Goal: Task Accomplishment & Management: Complete application form

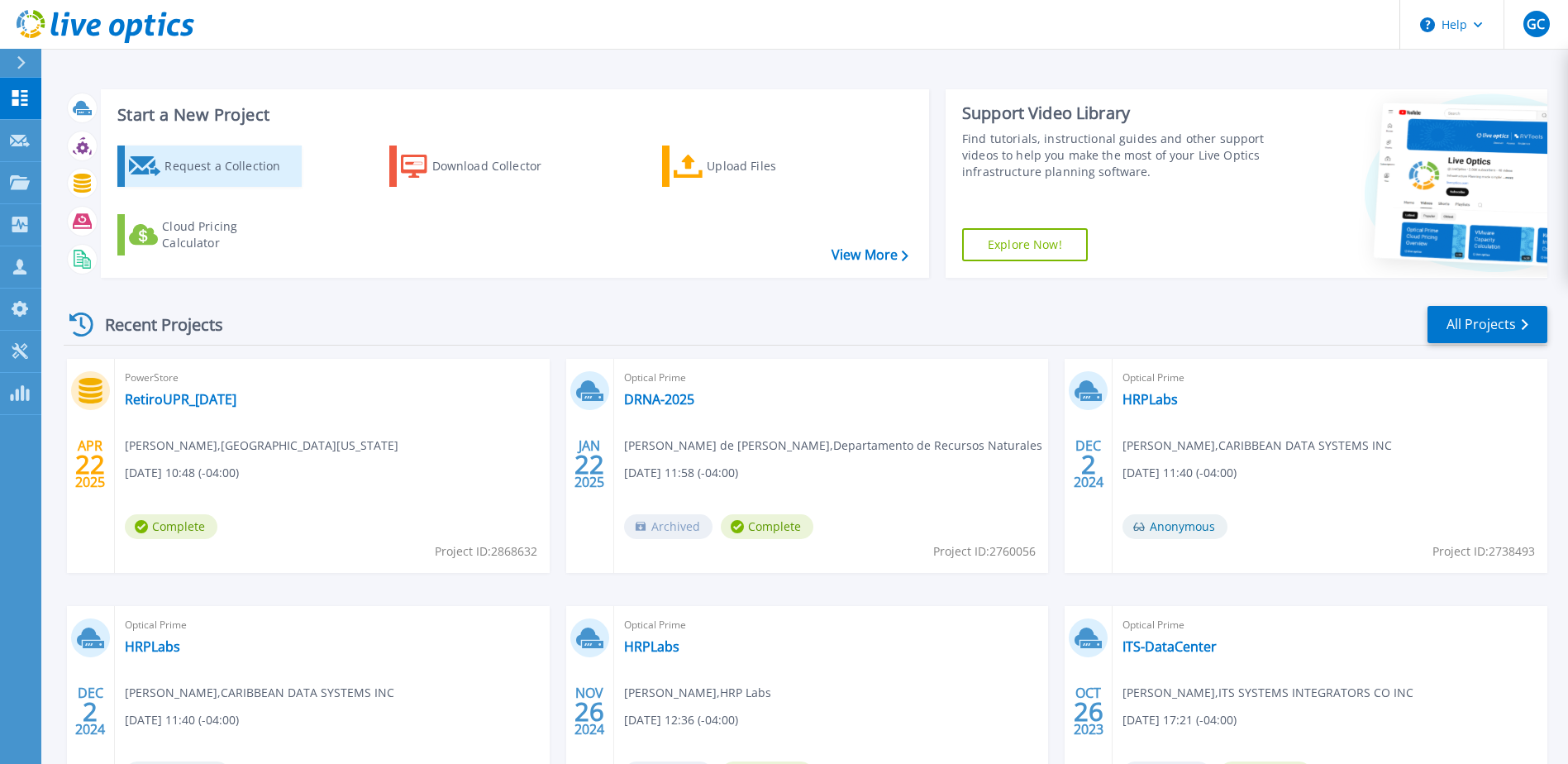
click at [206, 162] on div "Request a Collection" at bounding box center [231, 166] width 133 height 33
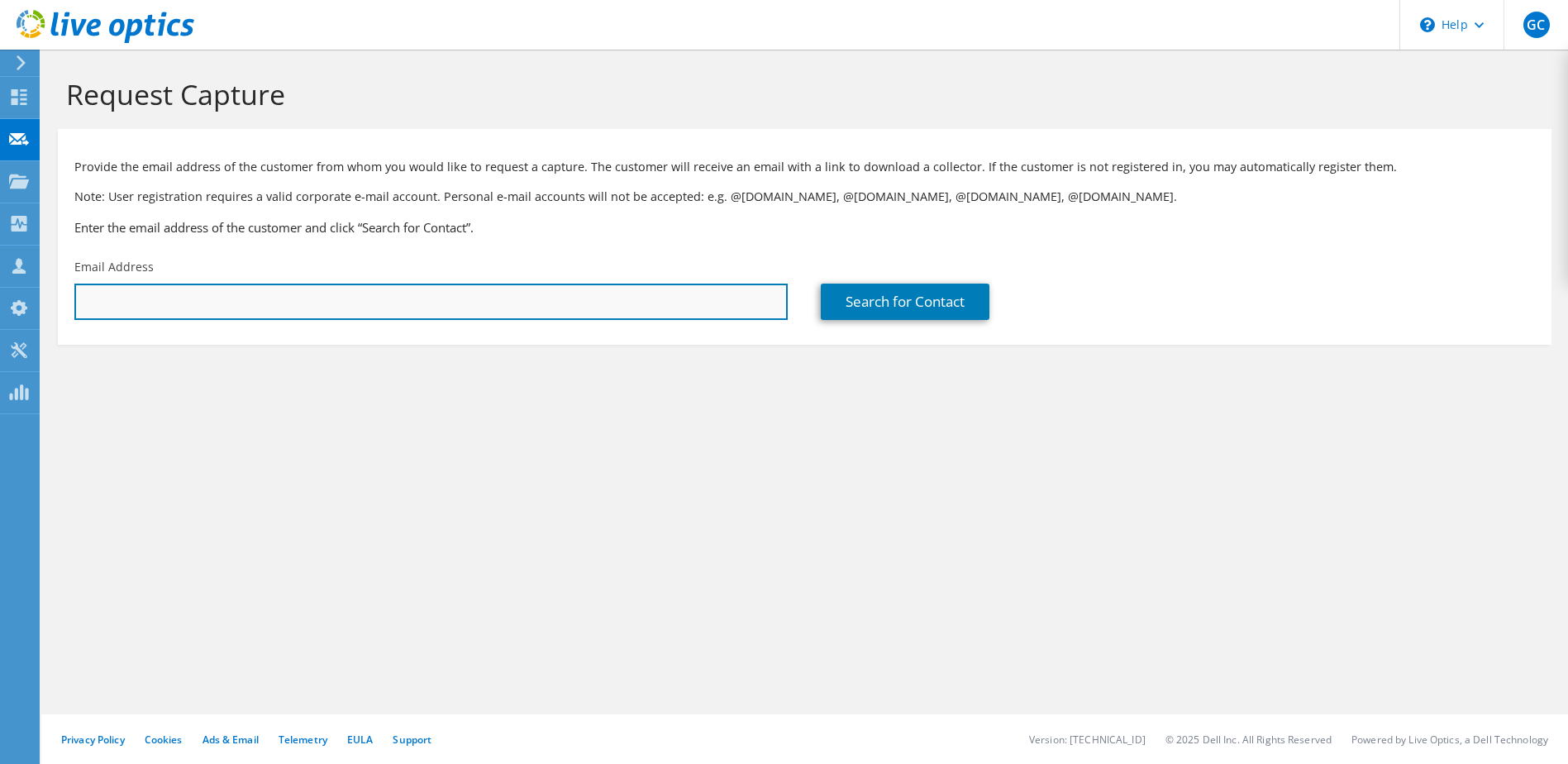
click at [389, 297] on input "text" at bounding box center [431, 302] width 713 height 37
paste input "crodriguez@mujer.pr.gov"
type input "crodriguez@mujer.pr.gov"
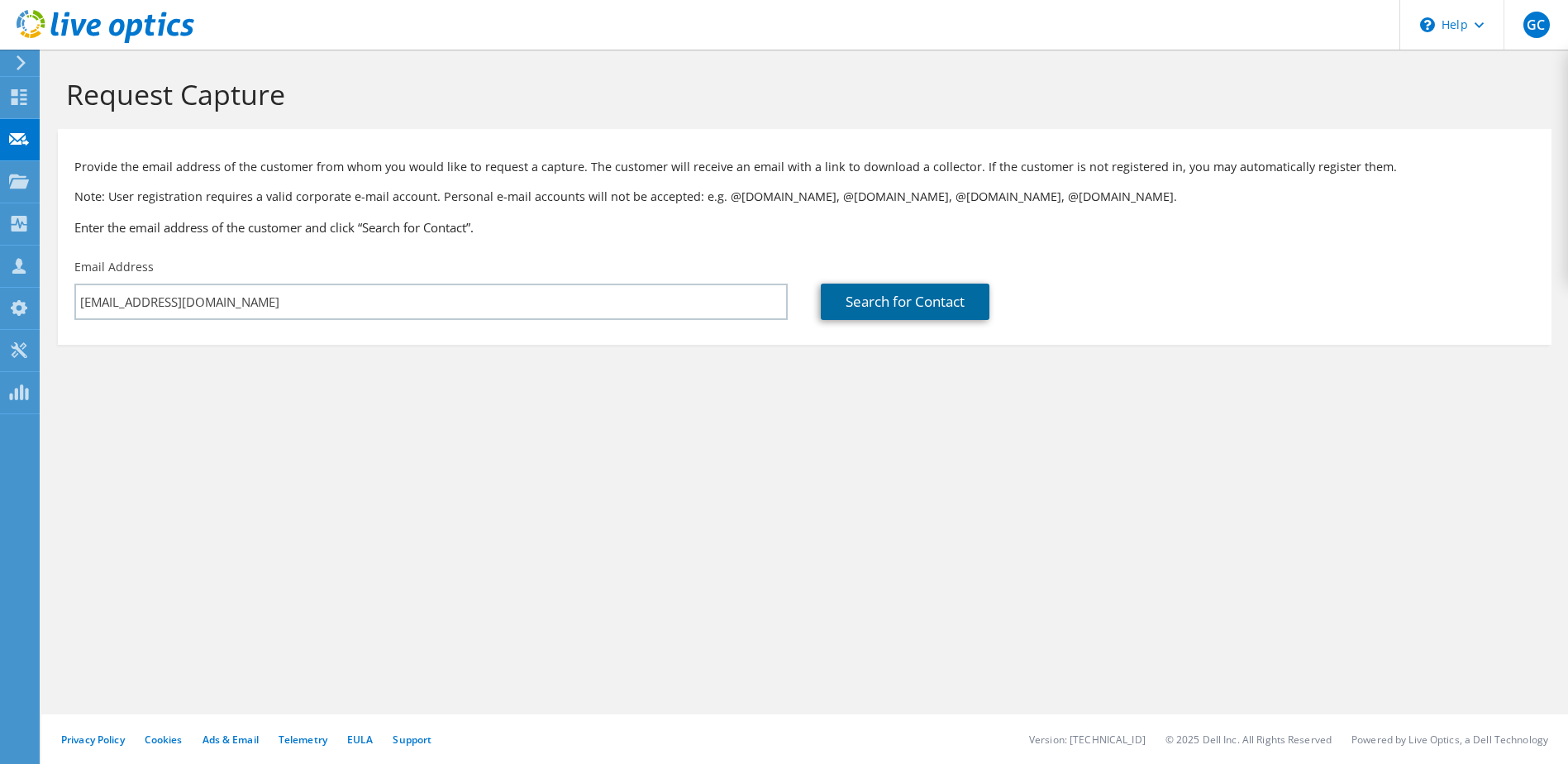
click at [901, 298] on link "Search for Contact" at bounding box center [905, 302] width 168 height 37
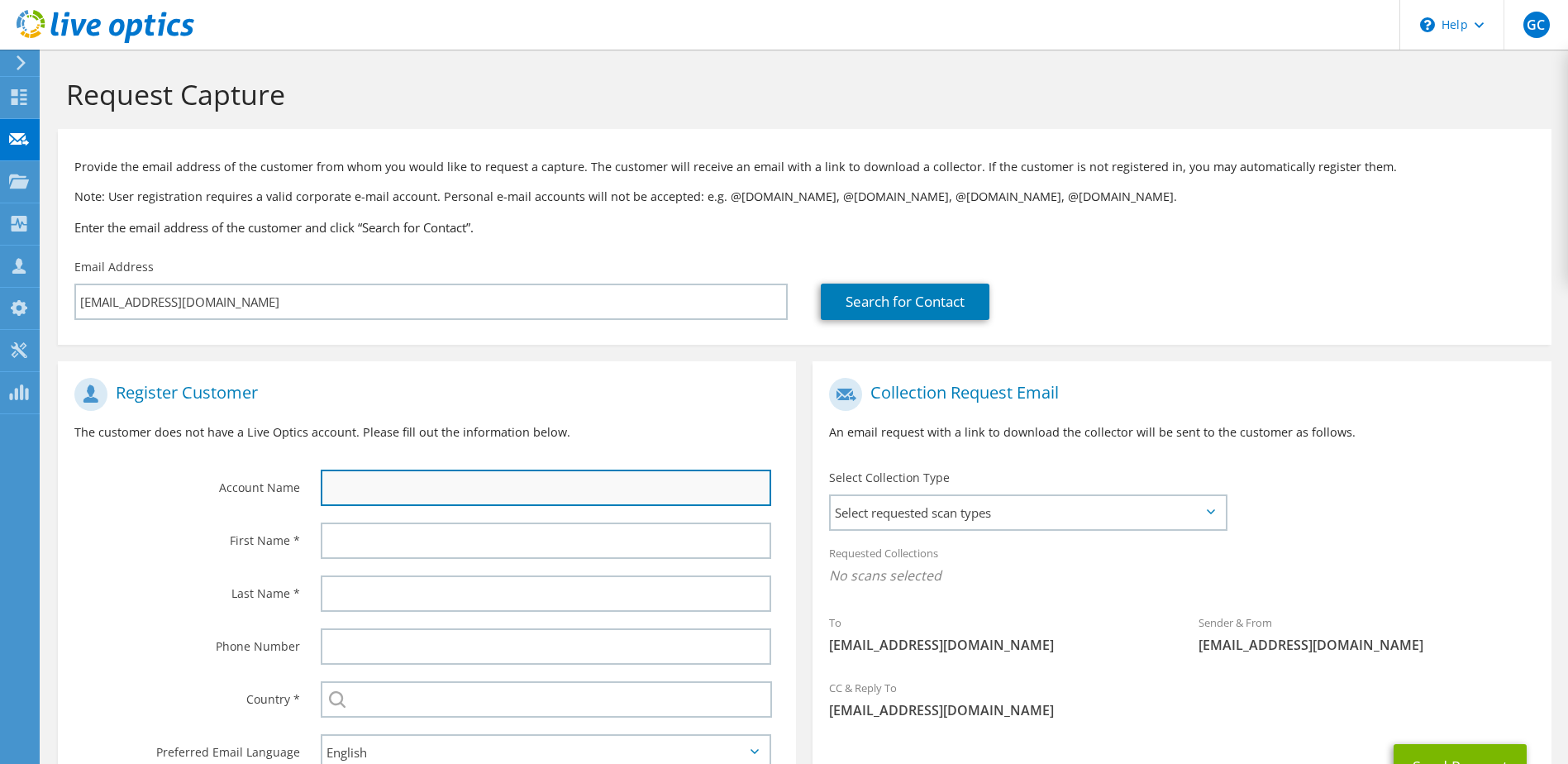
click at [358, 490] on input "text" at bounding box center [547, 487] width 452 height 37
click at [463, 494] on input "text" at bounding box center [547, 487] width 452 height 37
click at [396, 489] on input "text" at bounding box center [547, 487] width 452 height 37
click at [420, 490] on input "Oficina" at bounding box center [547, 487] width 452 height 37
type input "Oficina de la Procuradora de las Mujeres"
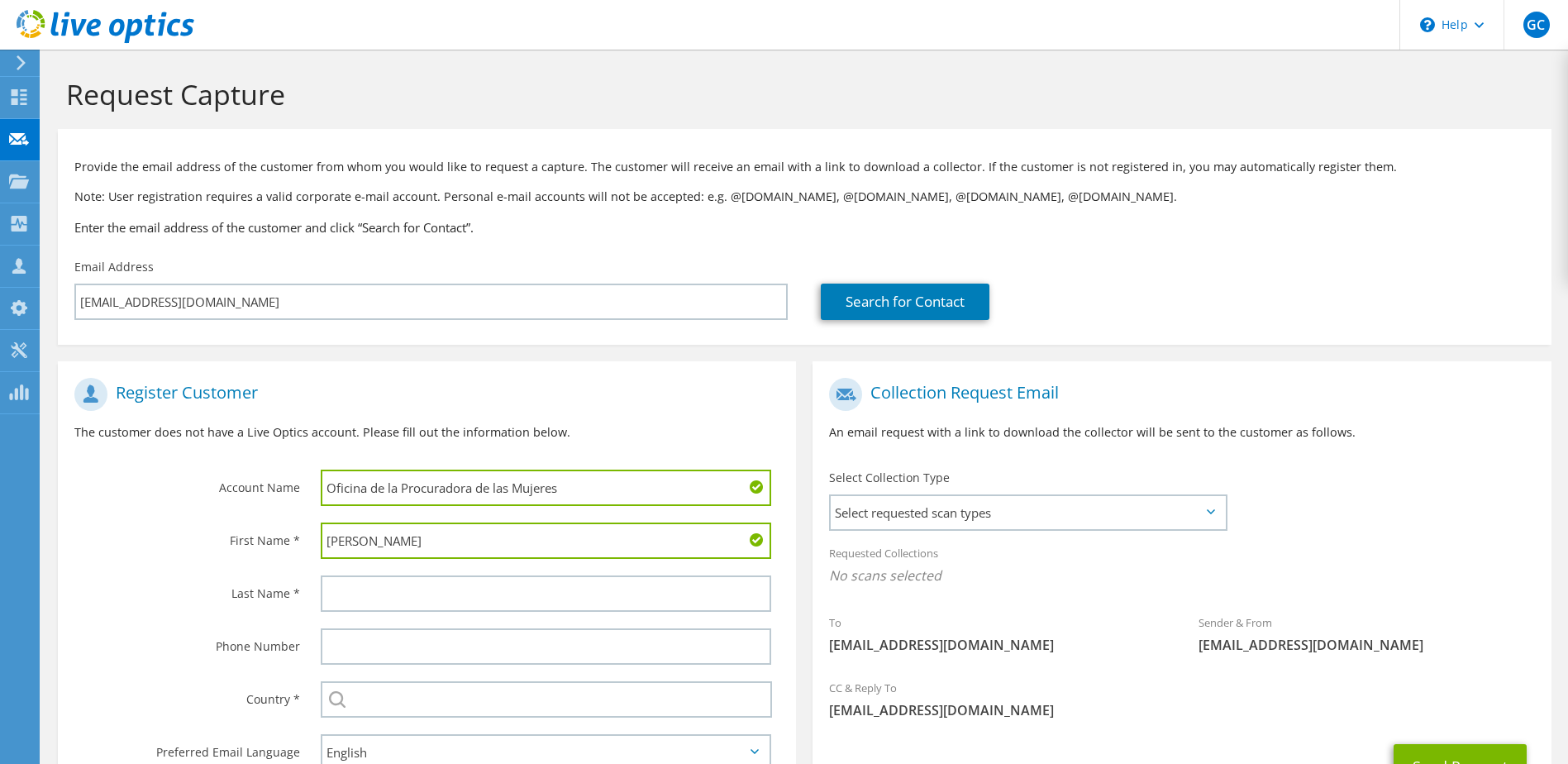
type input "Carlos D"
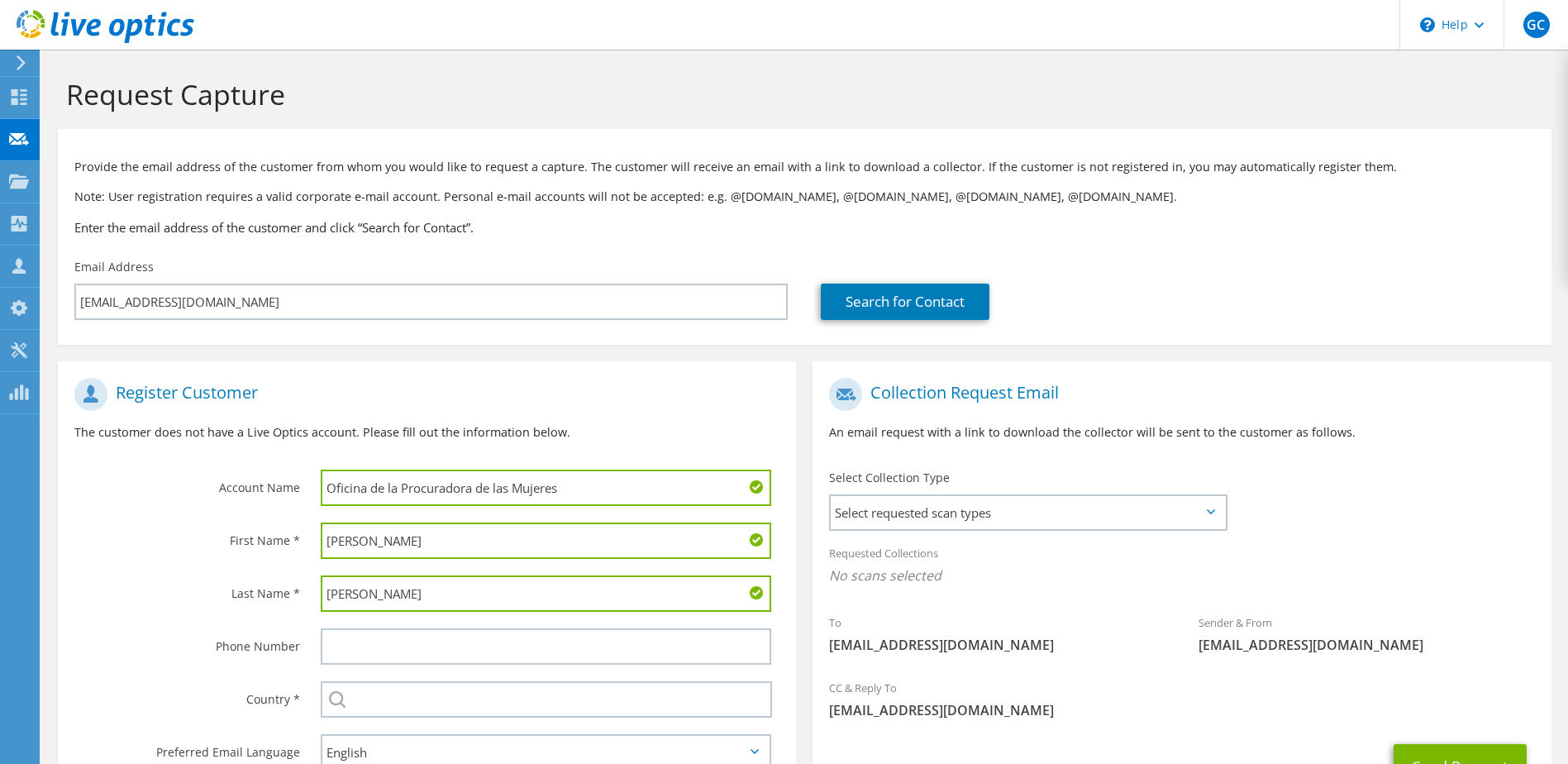
type input "Rodríguez Pérez"
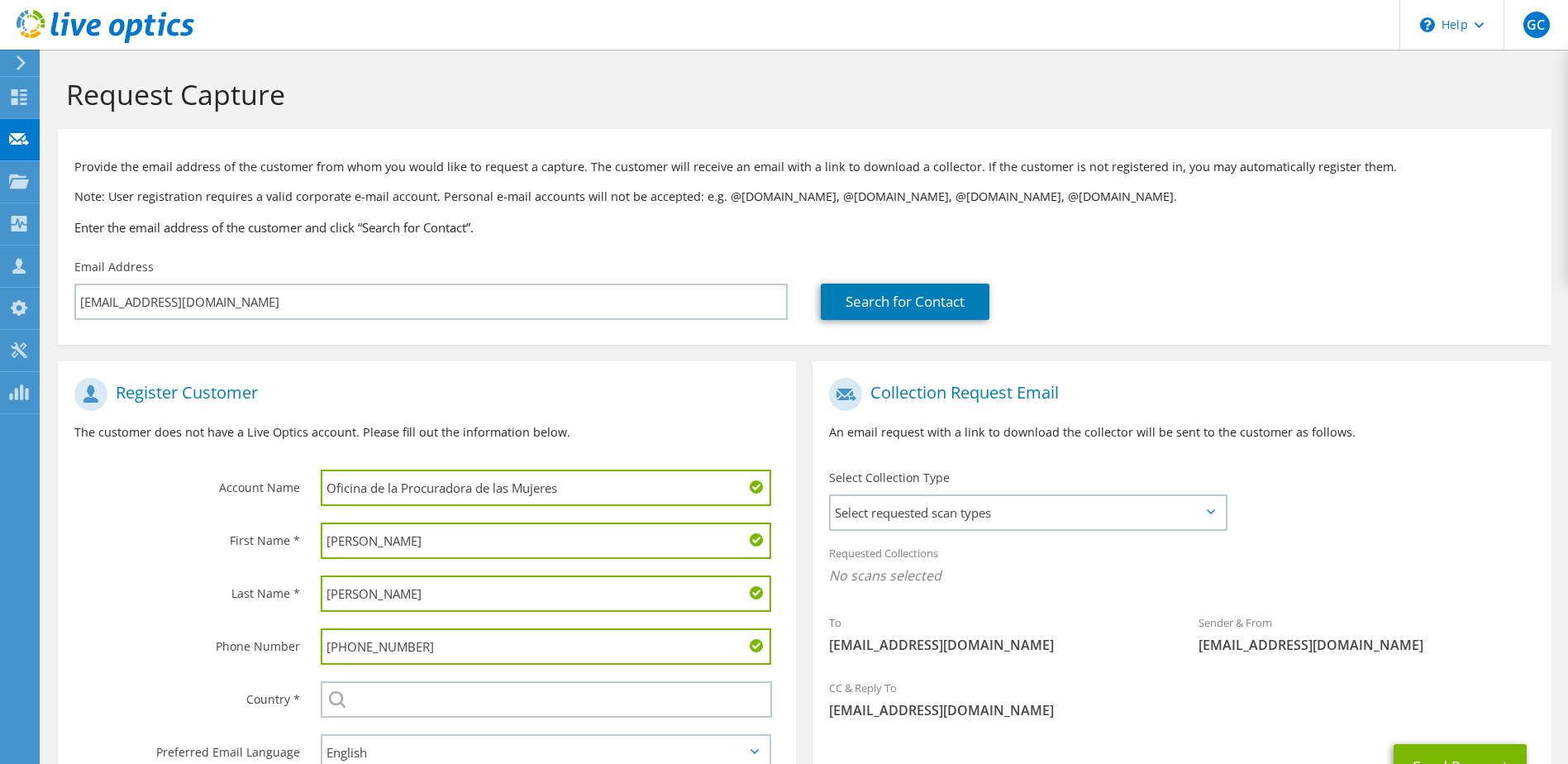
type input "(787) 721-7676"
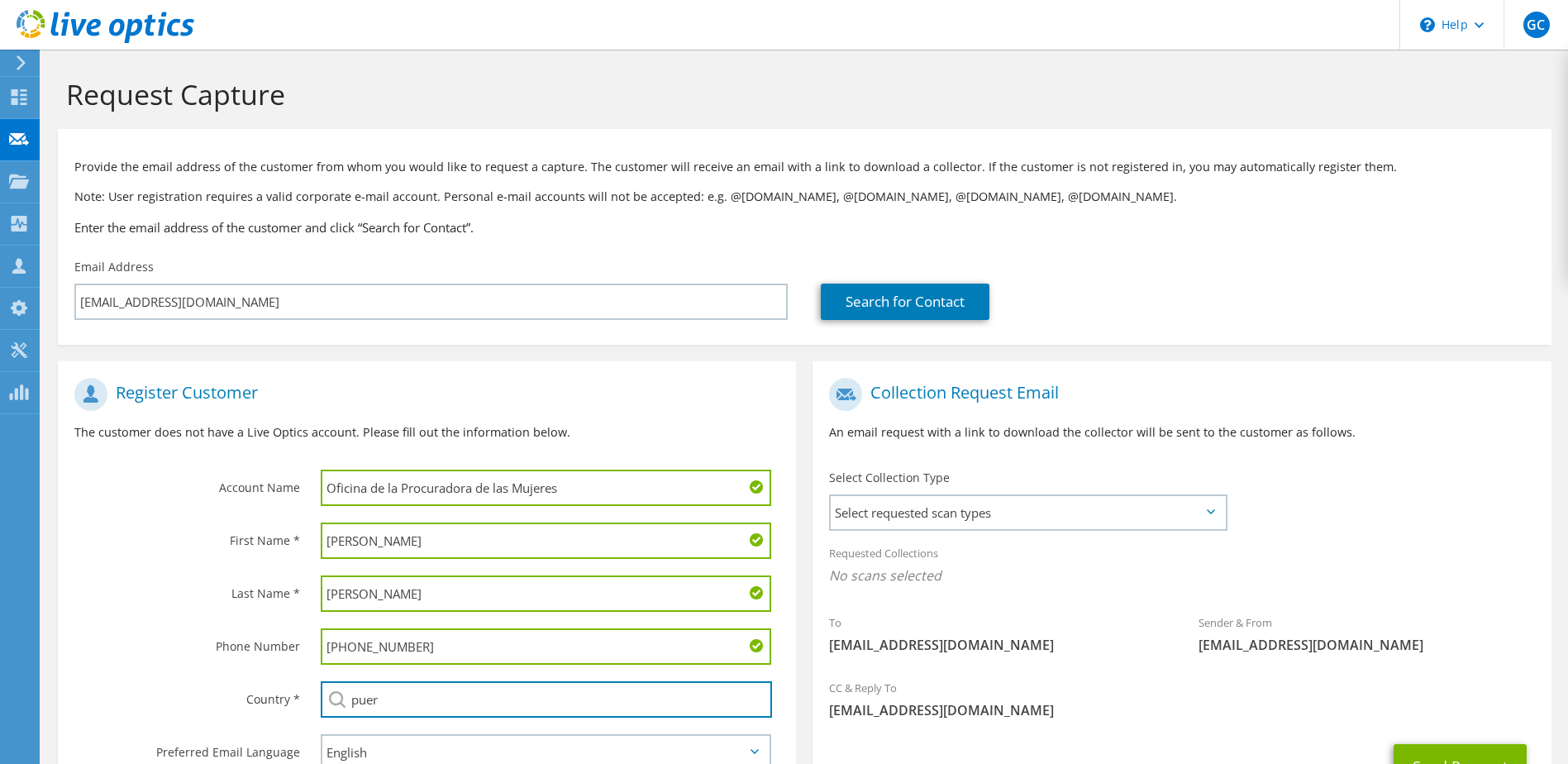
type input "Puerto Rico"
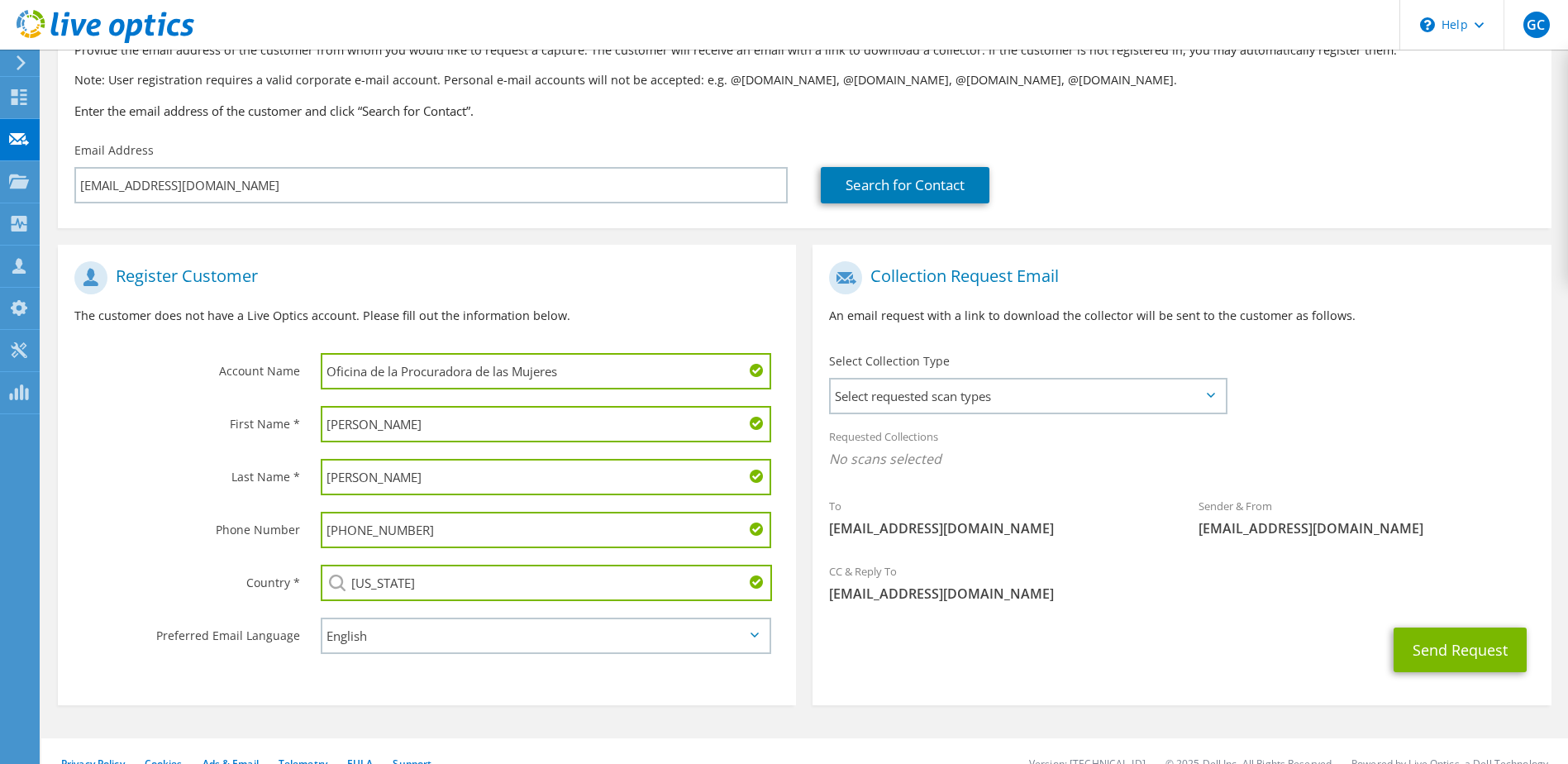
scroll to position [140, 0]
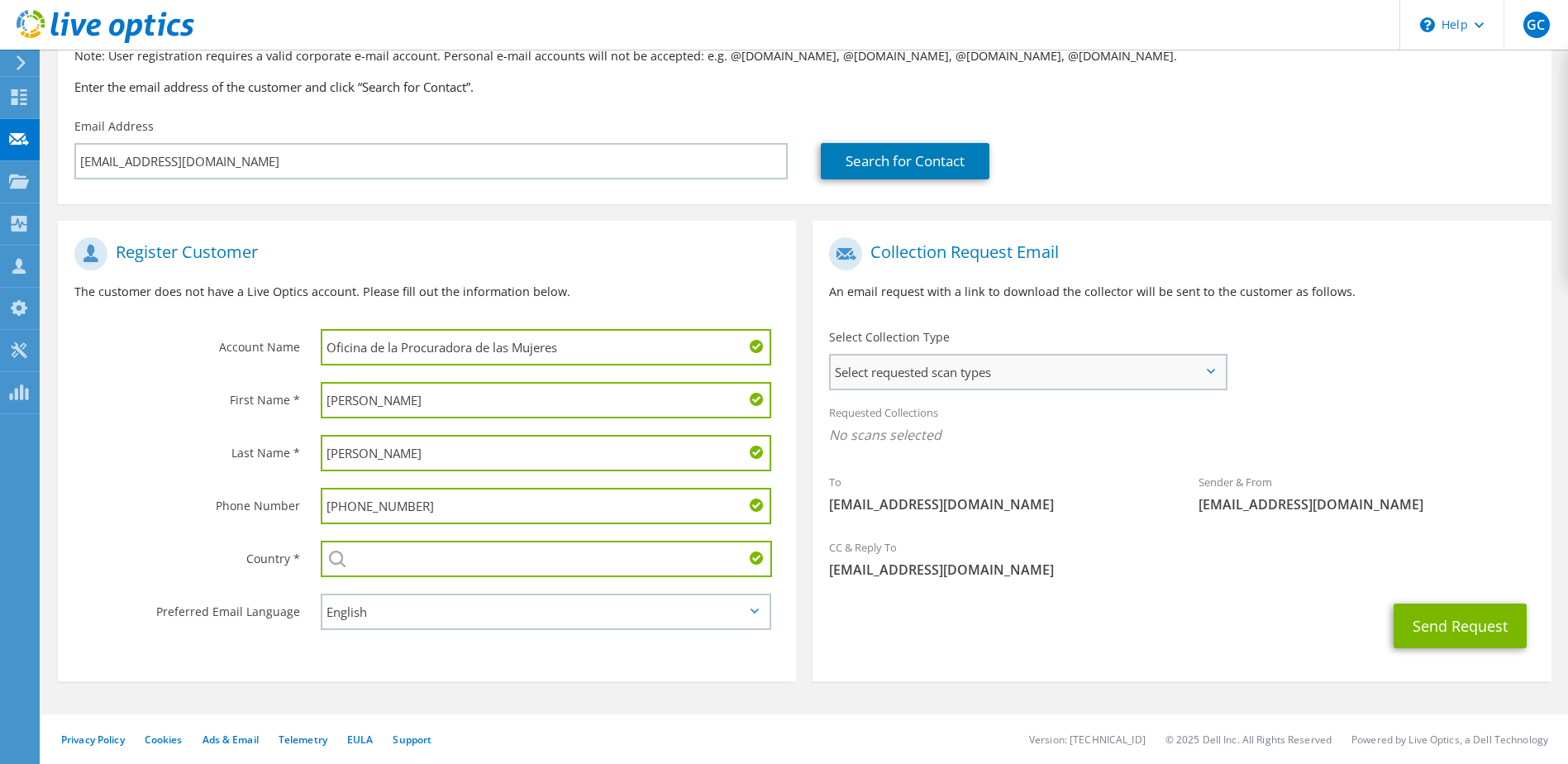
click at [977, 376] on span "Select requested scan types" at bounding box center [1027, 372] width 393 height 33
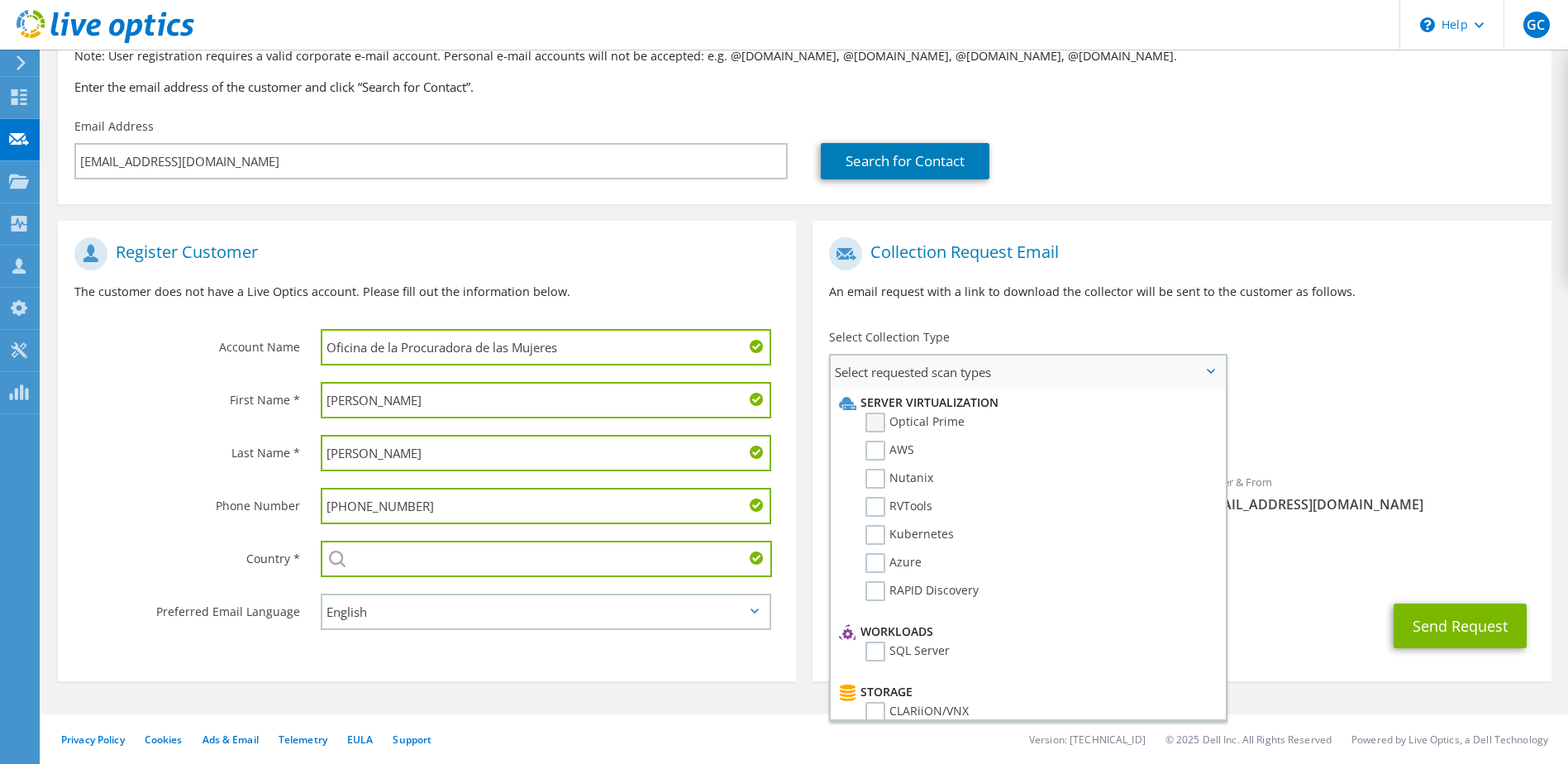
click at [884, 426] on label "Optical Prime" at bounding box center [914, 422] width 99 height 20
click at [0, 0] on input "Optical Prime" at bounding box center [0, 0] width 0 height 0
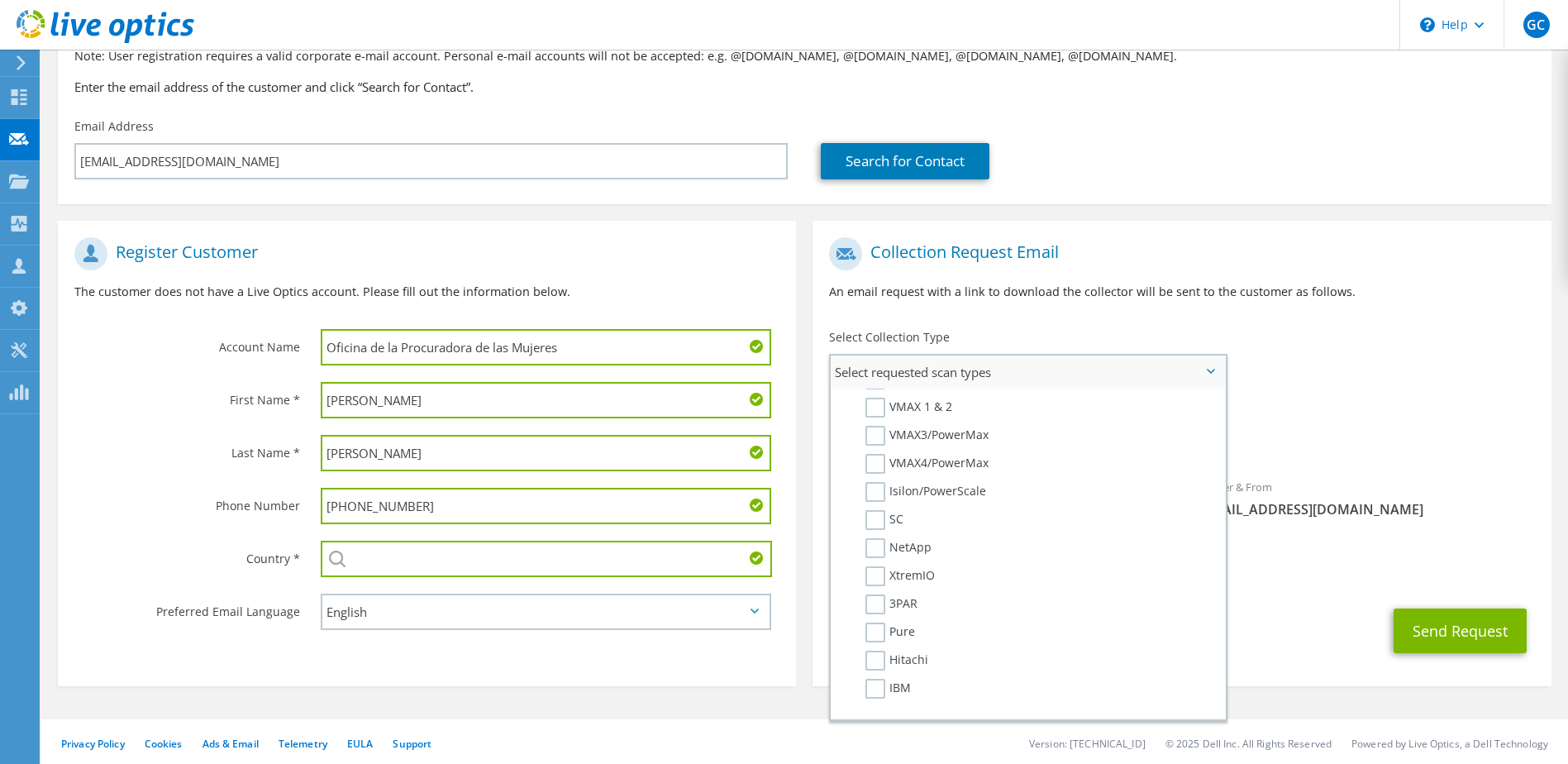
scroll to position [401, 0]
click at [1449, 489] on div "Sender & From liveoptics@liveoptics.com" at bounding box center [1367, 497] width 369 height 57
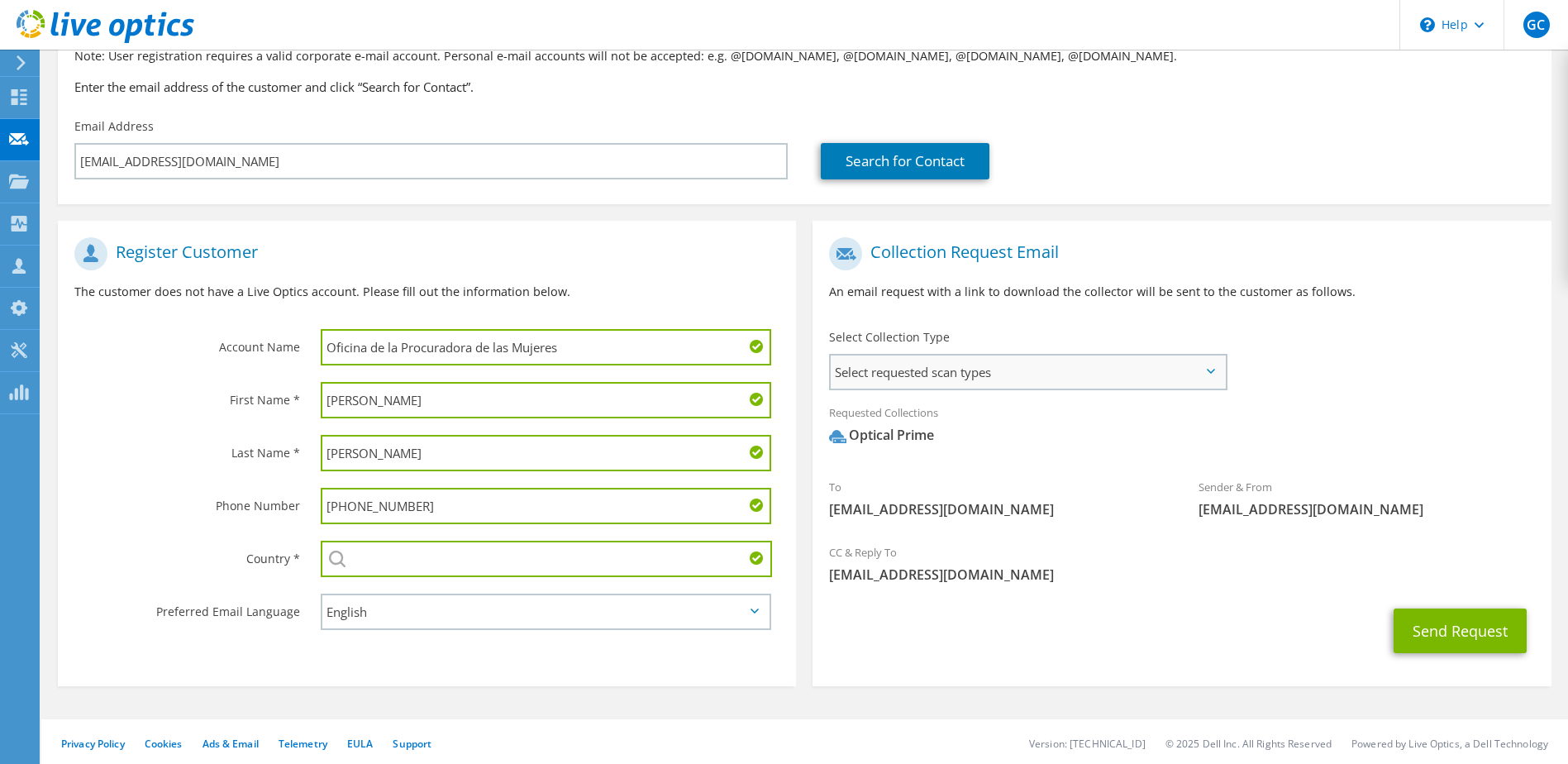
click at [1001, 367] on span "Select requested scan types" at bounding box center [1027, 372] width 393 height 33
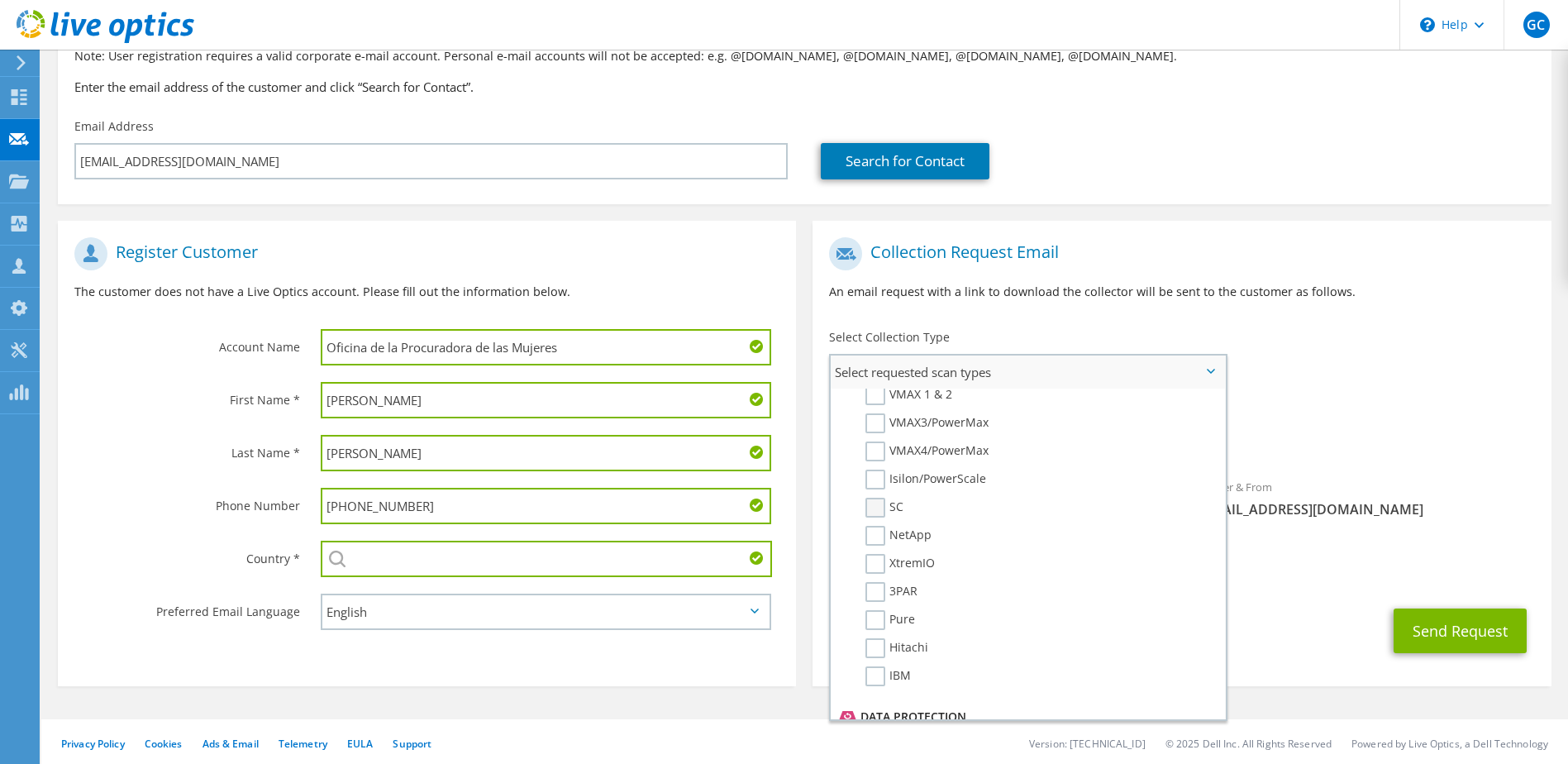
click at [884, 509] on label "SC" at bounding box center [884, 507] width 38 height 20
click at [0, 0] on input "SC" at bounding box center [0, 0] width 0 height 0
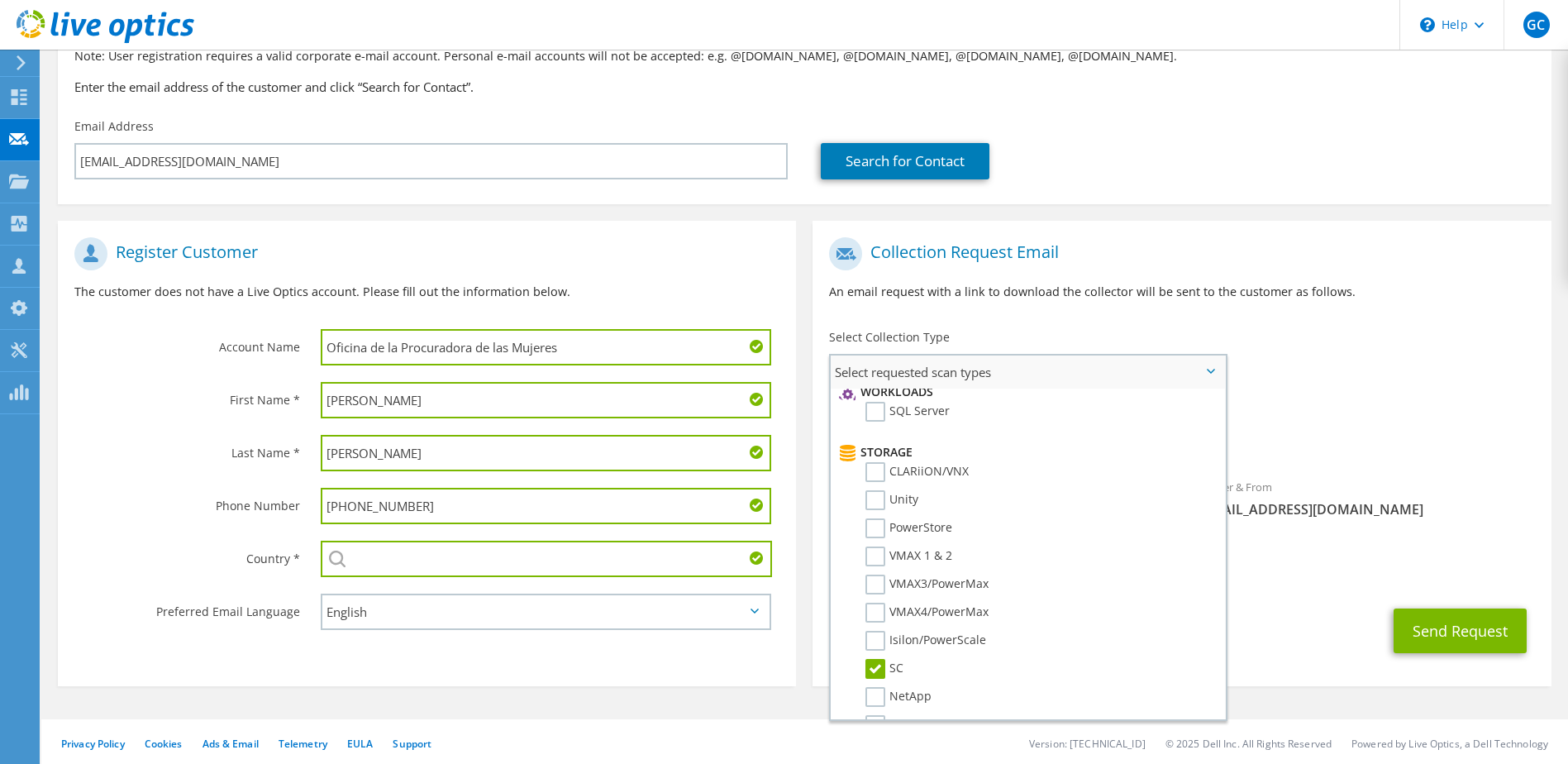
scroll to position [300, 0]
click at [1396, 399] on div "Requested Collections No scans selected Optical Prime SC" at bounding box center [1182, 428] width 738 height 66
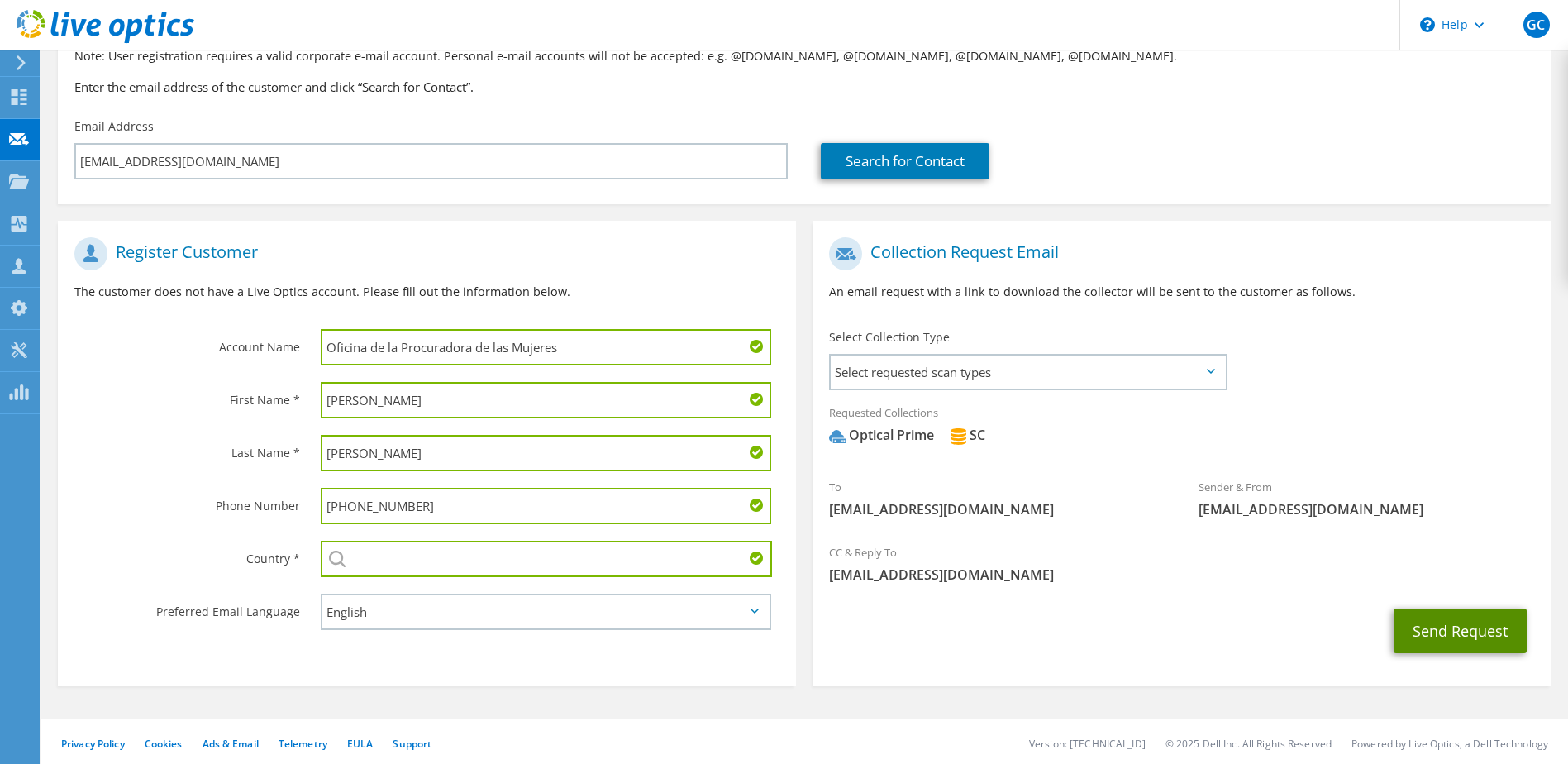
click at [1476, 628] on button "Send Request" at bounding box center [1460, 630] width 133 height 44
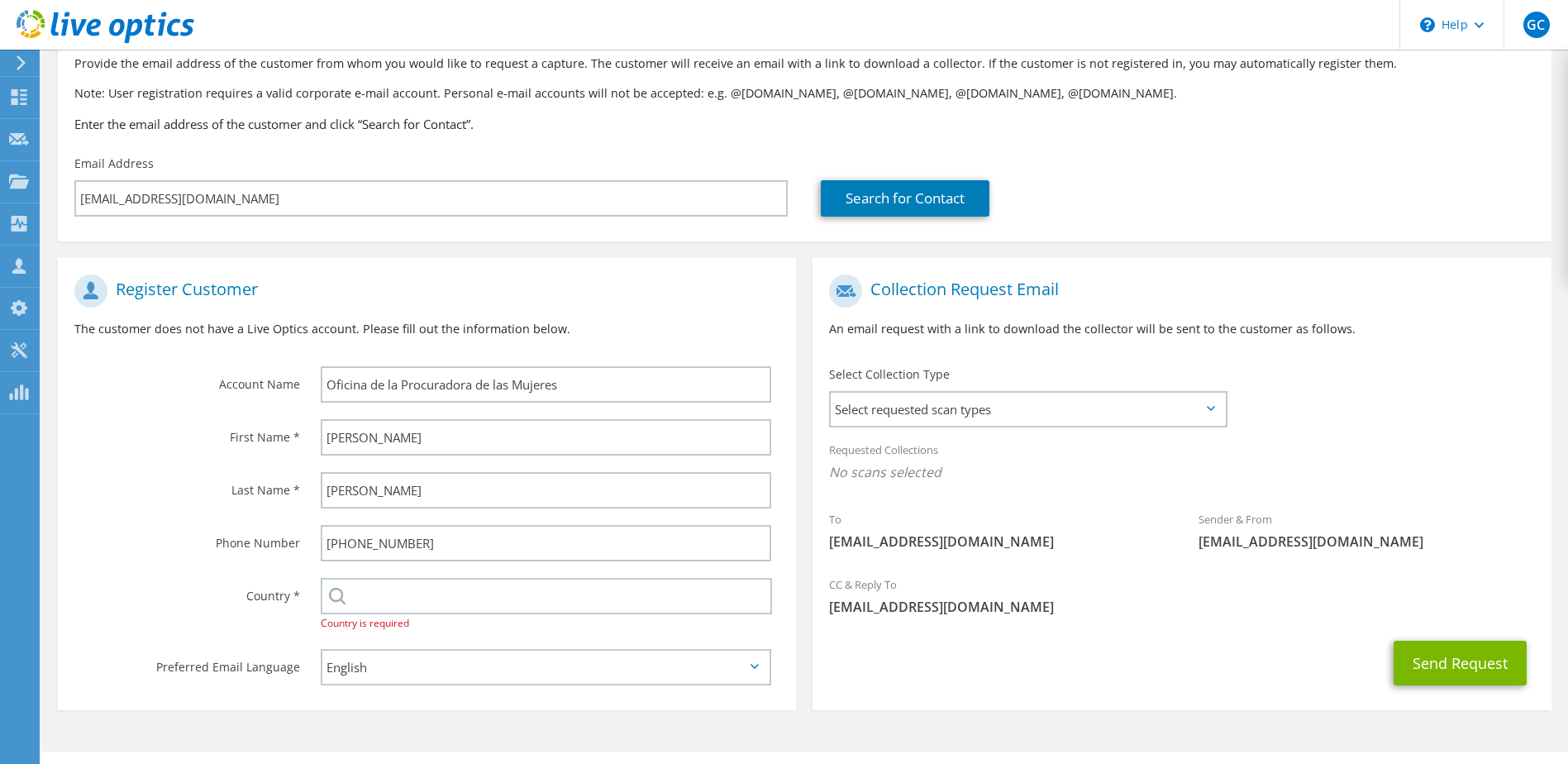
scroll to position [140, 0]
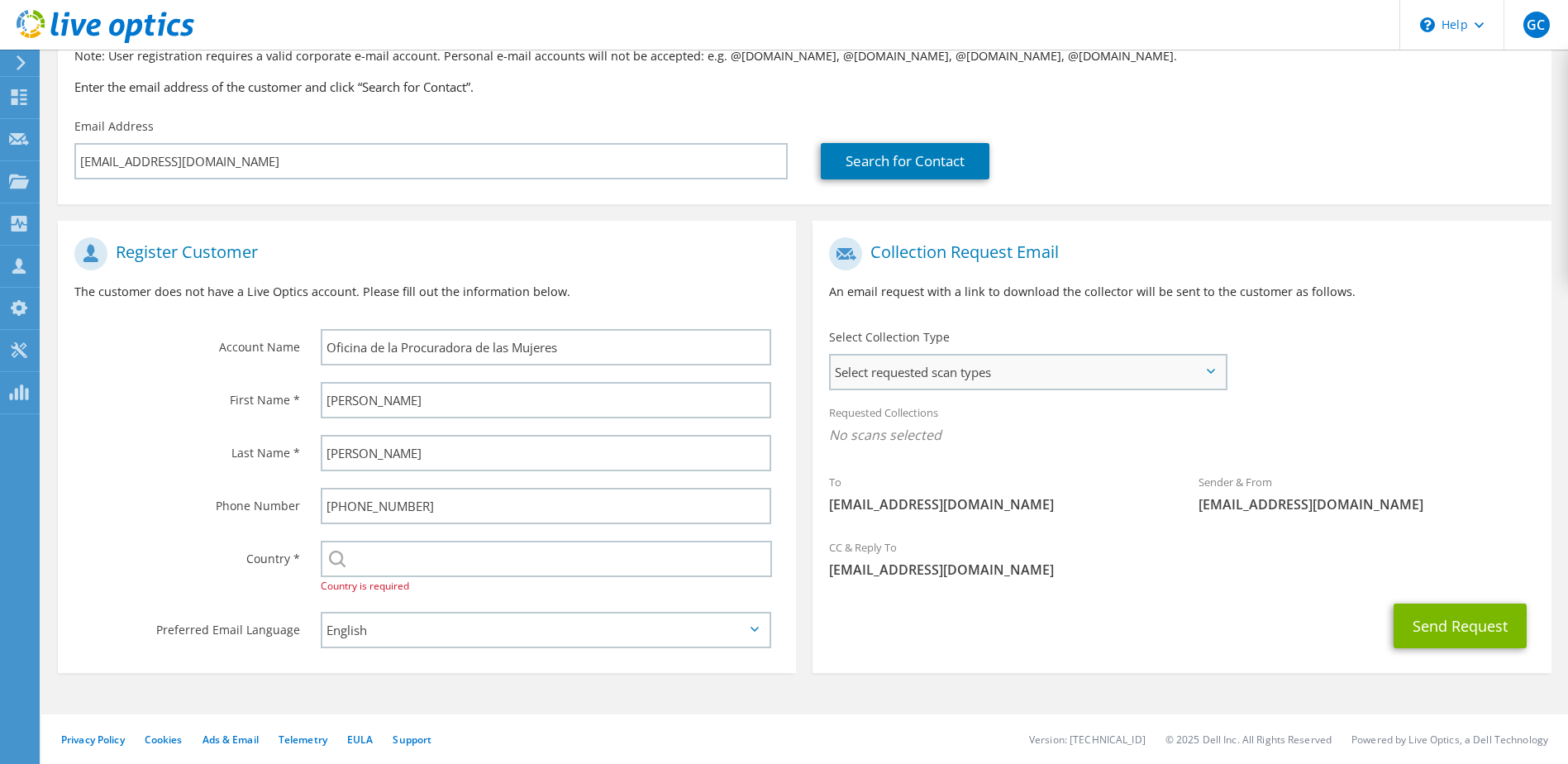
click at [1199, 365] on span "Select requested scan types" at bounding box center [1027, 372] width 393 height 33
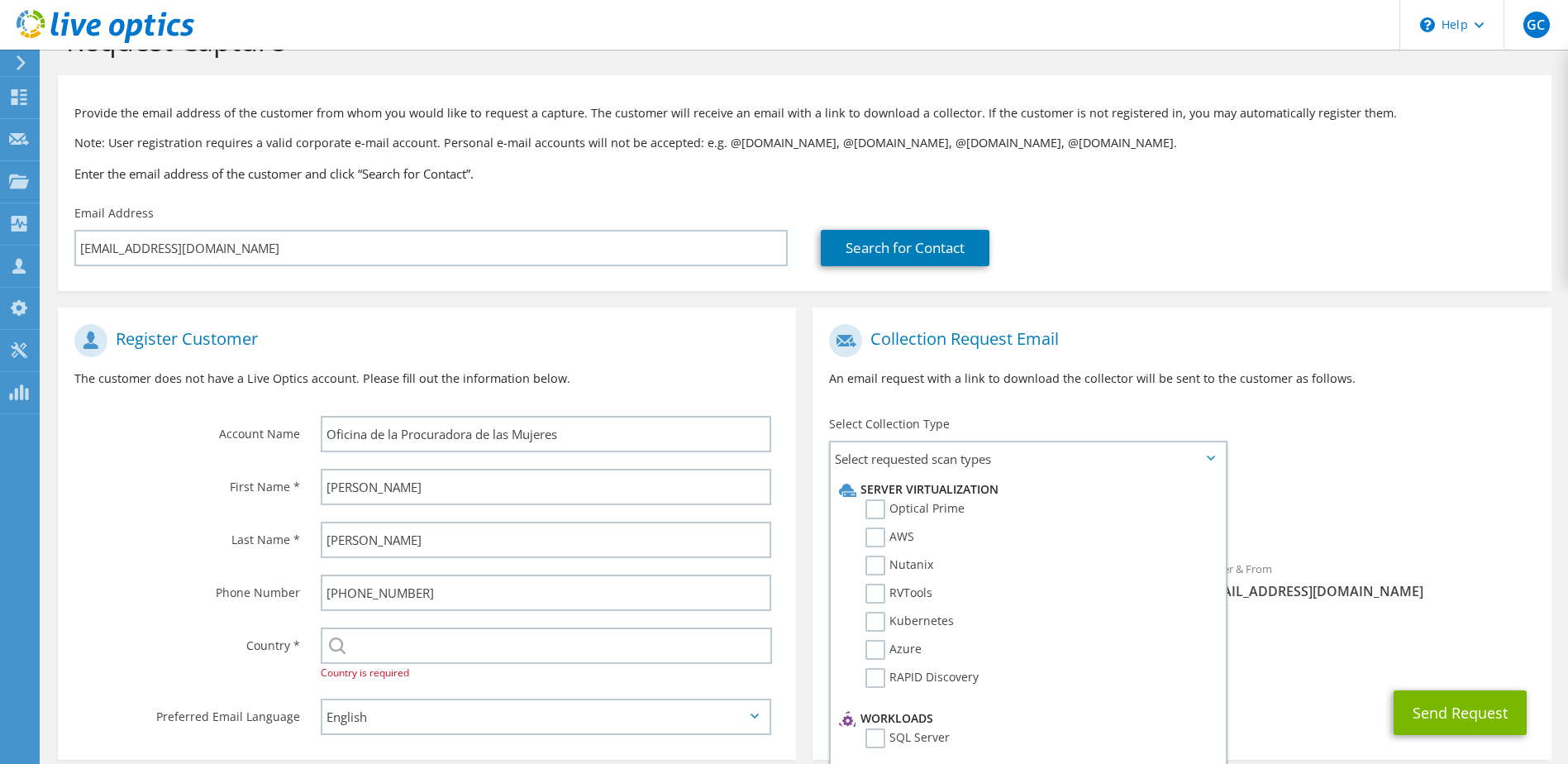
scroll to position [0, 0]
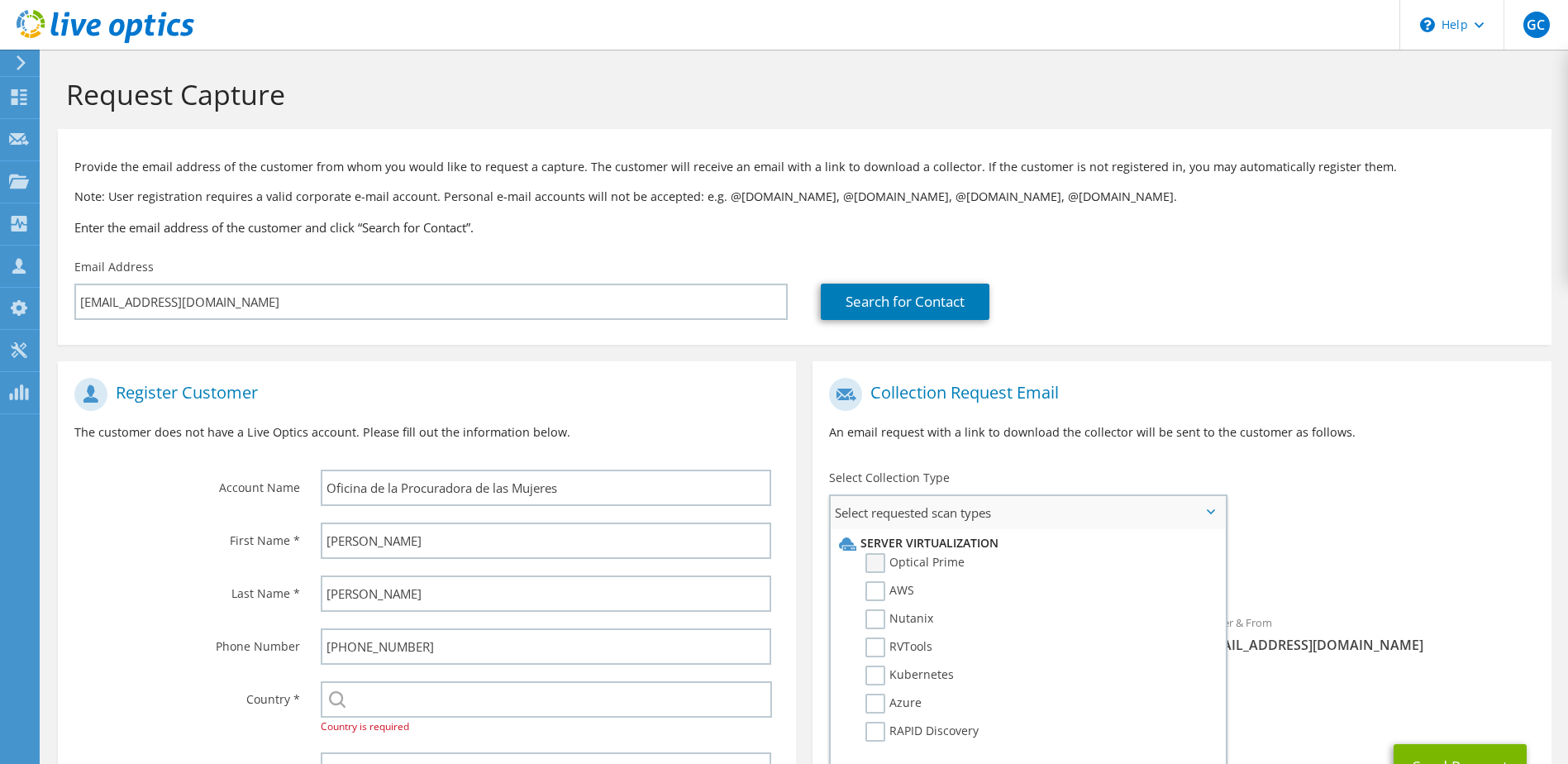
click at [879, 563] on label "Optical Prime" at bounding box center [914, 562] width 99 height 20
click at [0, 0] on input "Optical Prime" at bounding box center [0, 0] width 0 height 0
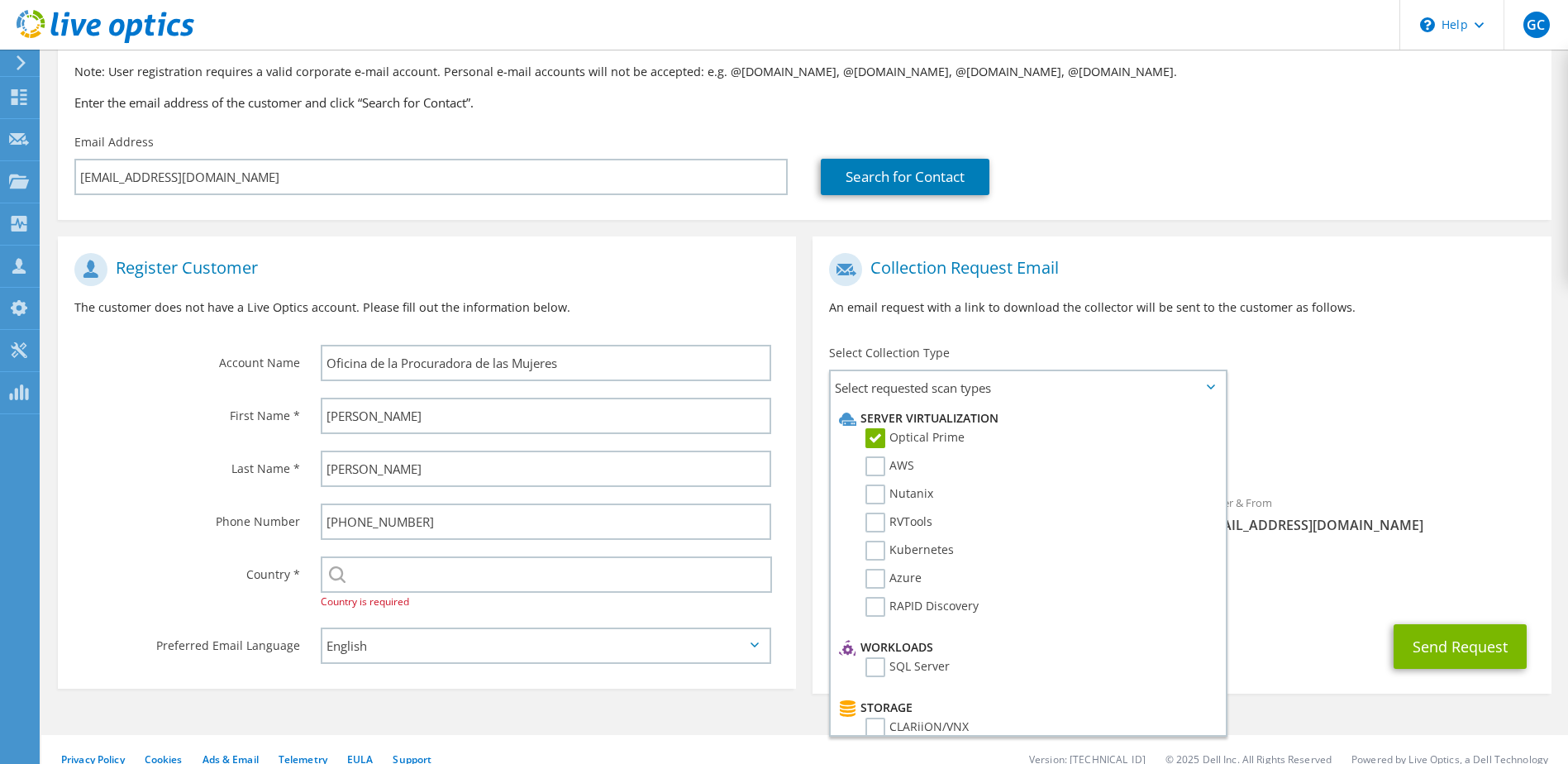
scroll to position [145, 0]
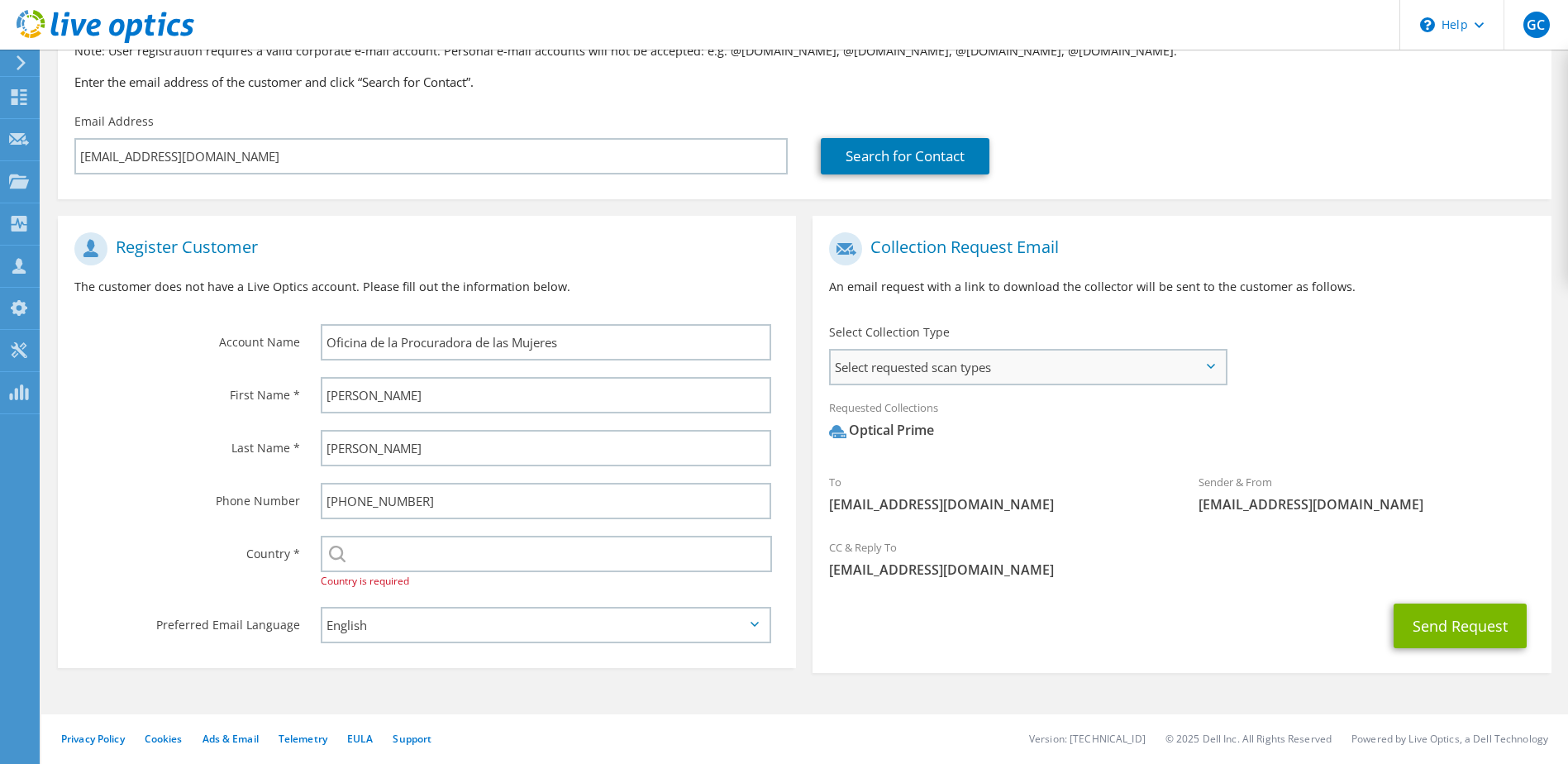
click at [1187, 366] on span "Select requested scan types" at bounding box center [1027, 367] width 393 height 33
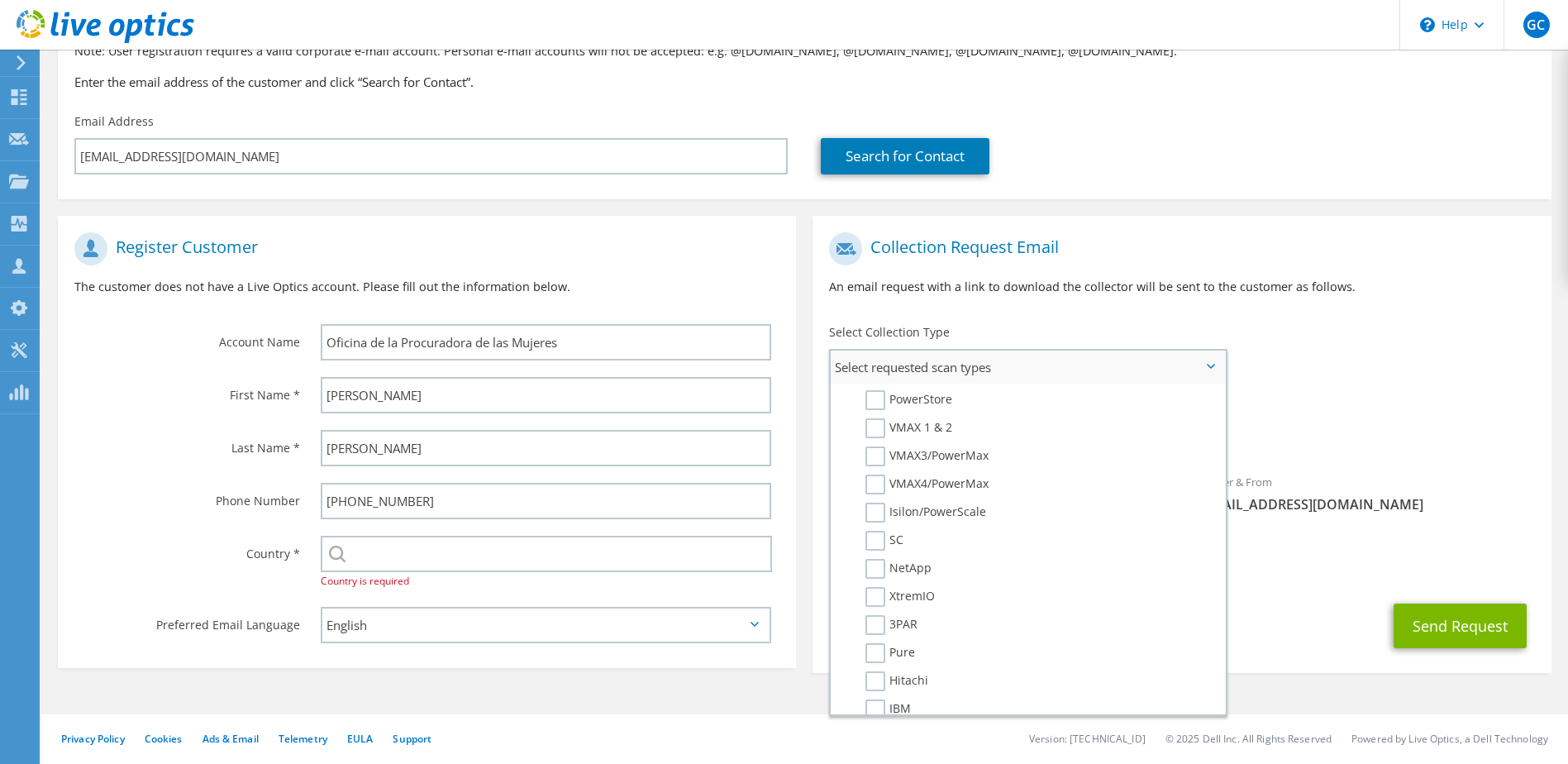
scroll to position [333, 0]
click at [879, 565] on label "SC" at bounding box center [884, 569] width 38 height 20
click at [0, 0] on input "SC" at bounding box center [0, 0] width 0 height 0
click at [1372, 577] on span "[EMAIL_ADDRESS][DOMAIN_NAME]" at bounding box center [1182, 569] width 706 height 18
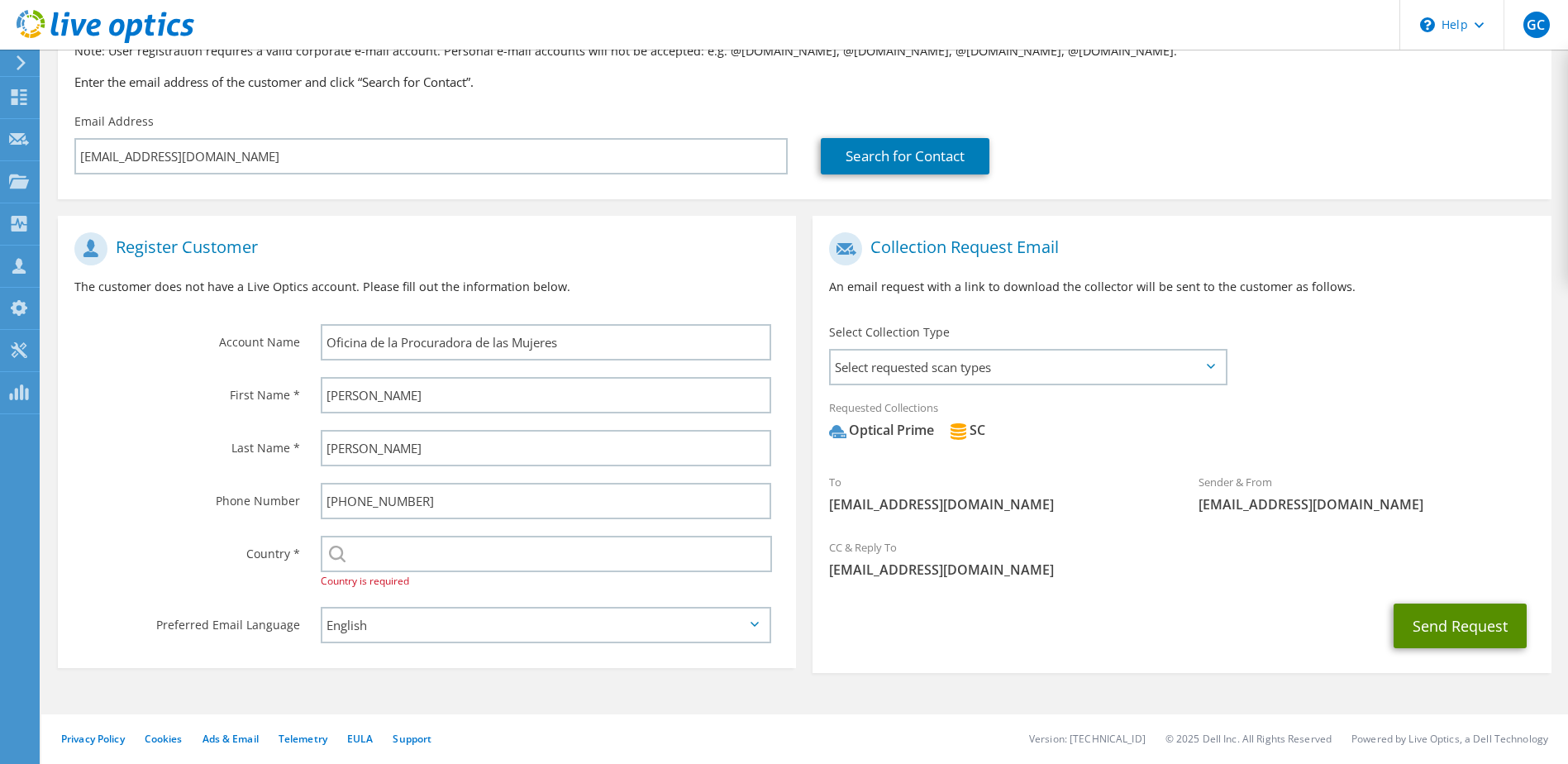
click at [1484, 626] on button "Send Request" at bounding box center [1460, 626] width 133 height 44
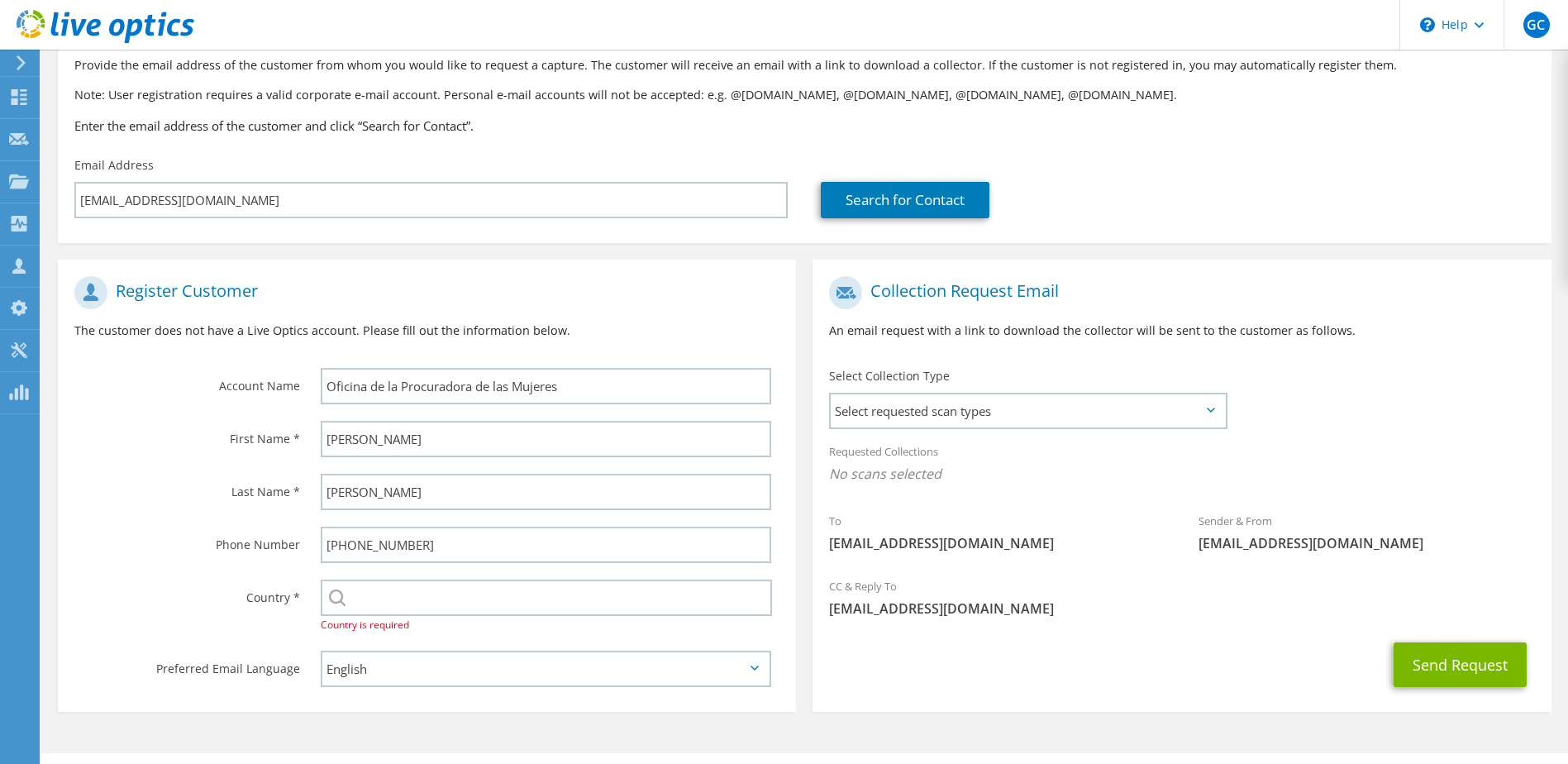
scroll to position [140, 0]
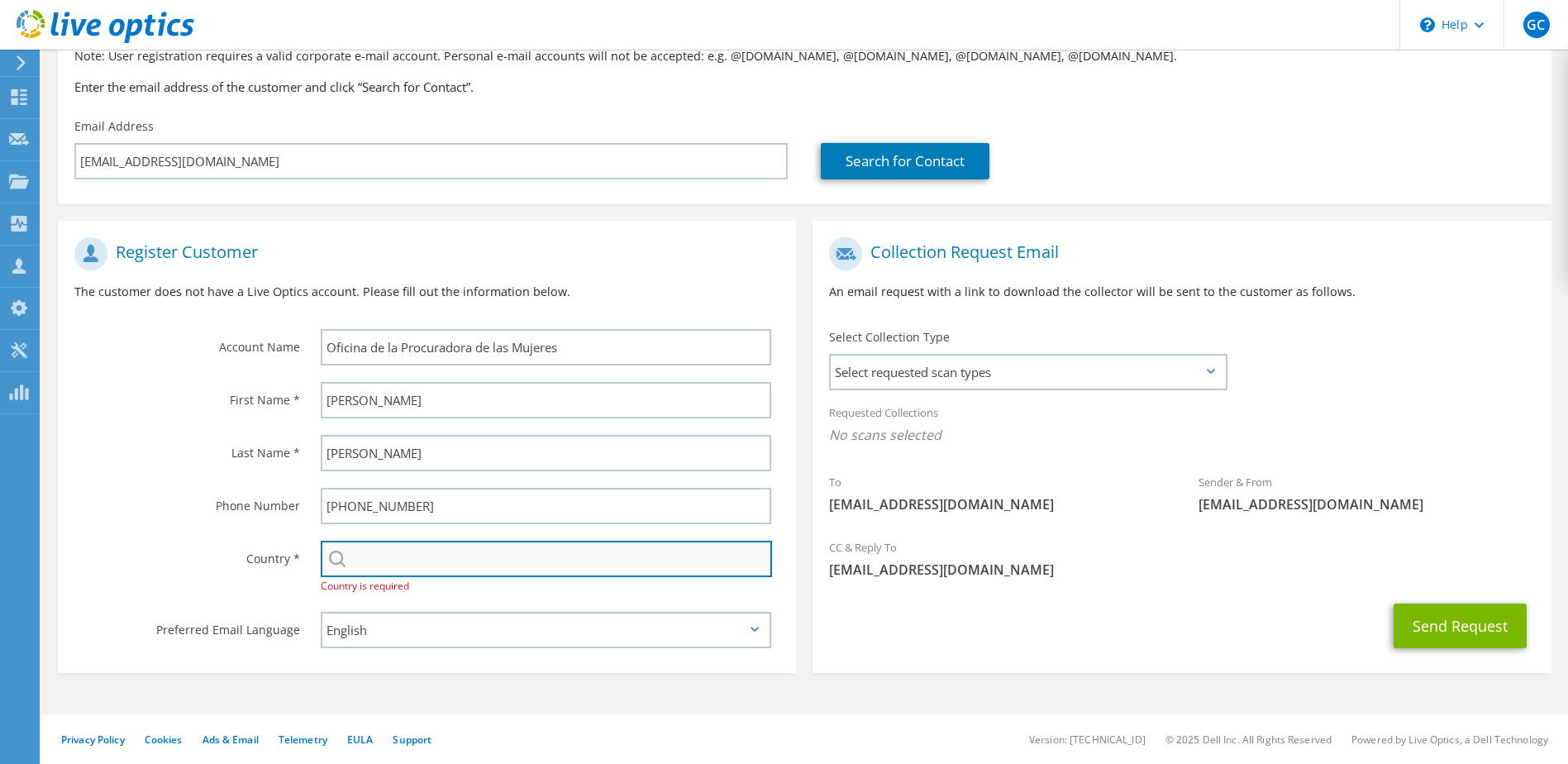
click at [463, 563] on input "text" at bounding box center [547, 558] width 452 height 37
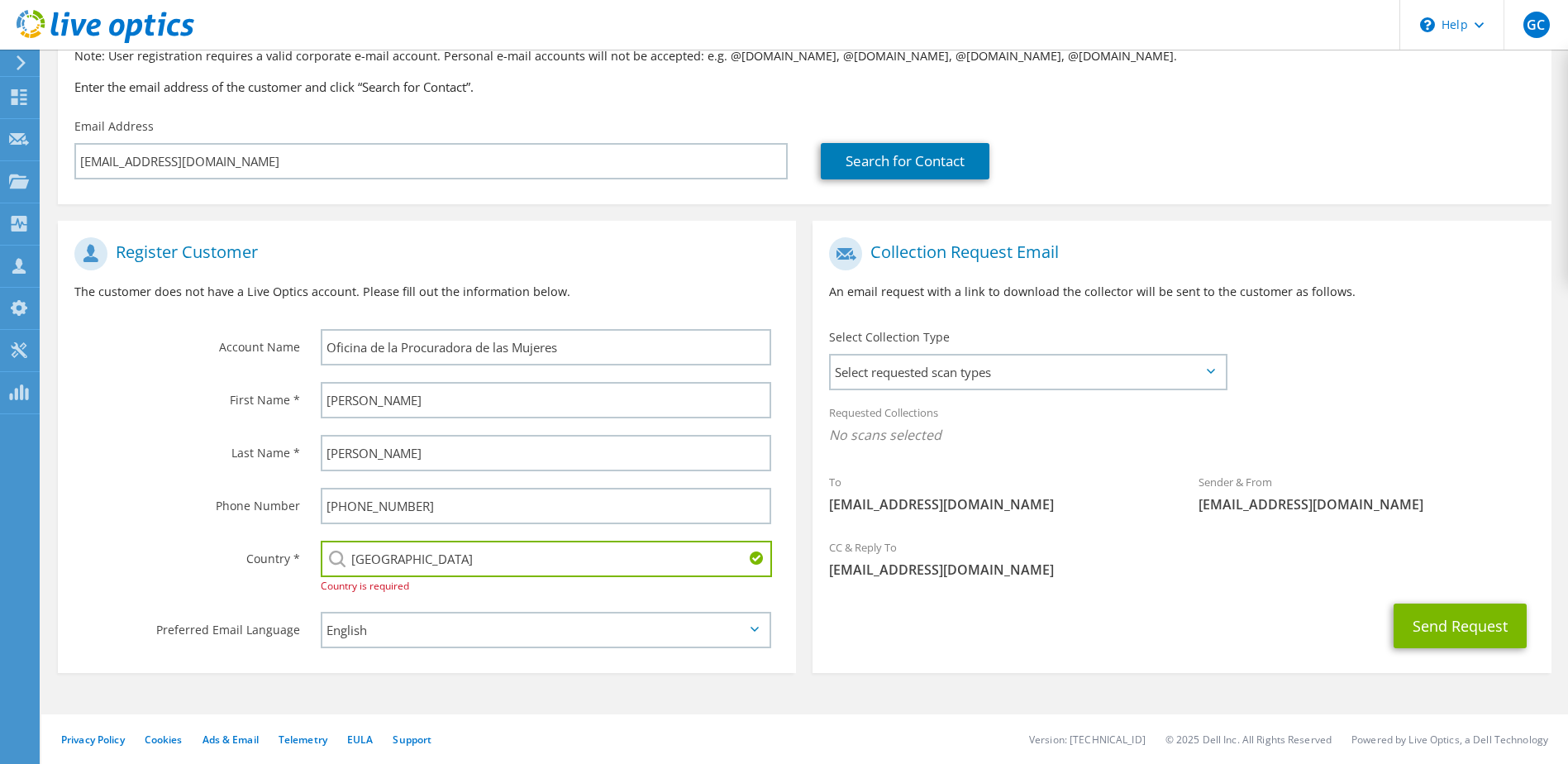
click at [1224, 451] on div "Requested Collections No scans selected" at bounding box center [1182, 426] width 738 height 62
click at [1128, 371] on span "Select requested scan types" at bounding box center [1027, 372] width 393 height 33
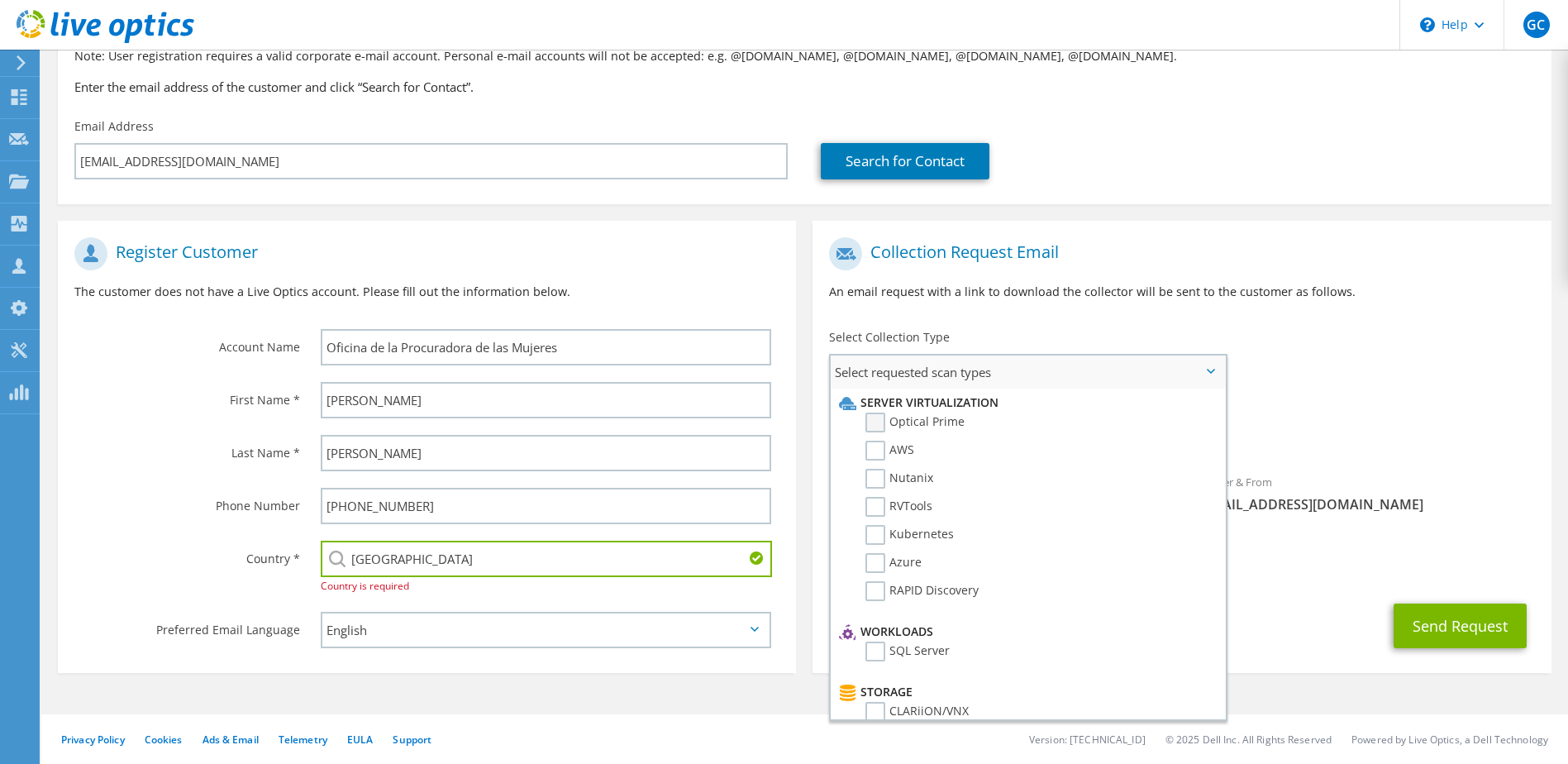
click at [883, 427] on label "Optical Prime" at bounding box center [914, 422] width 99 height 20
click at [0, 0] on input "Optical Prime" at bounding box center [0, 0] width 0 height 0
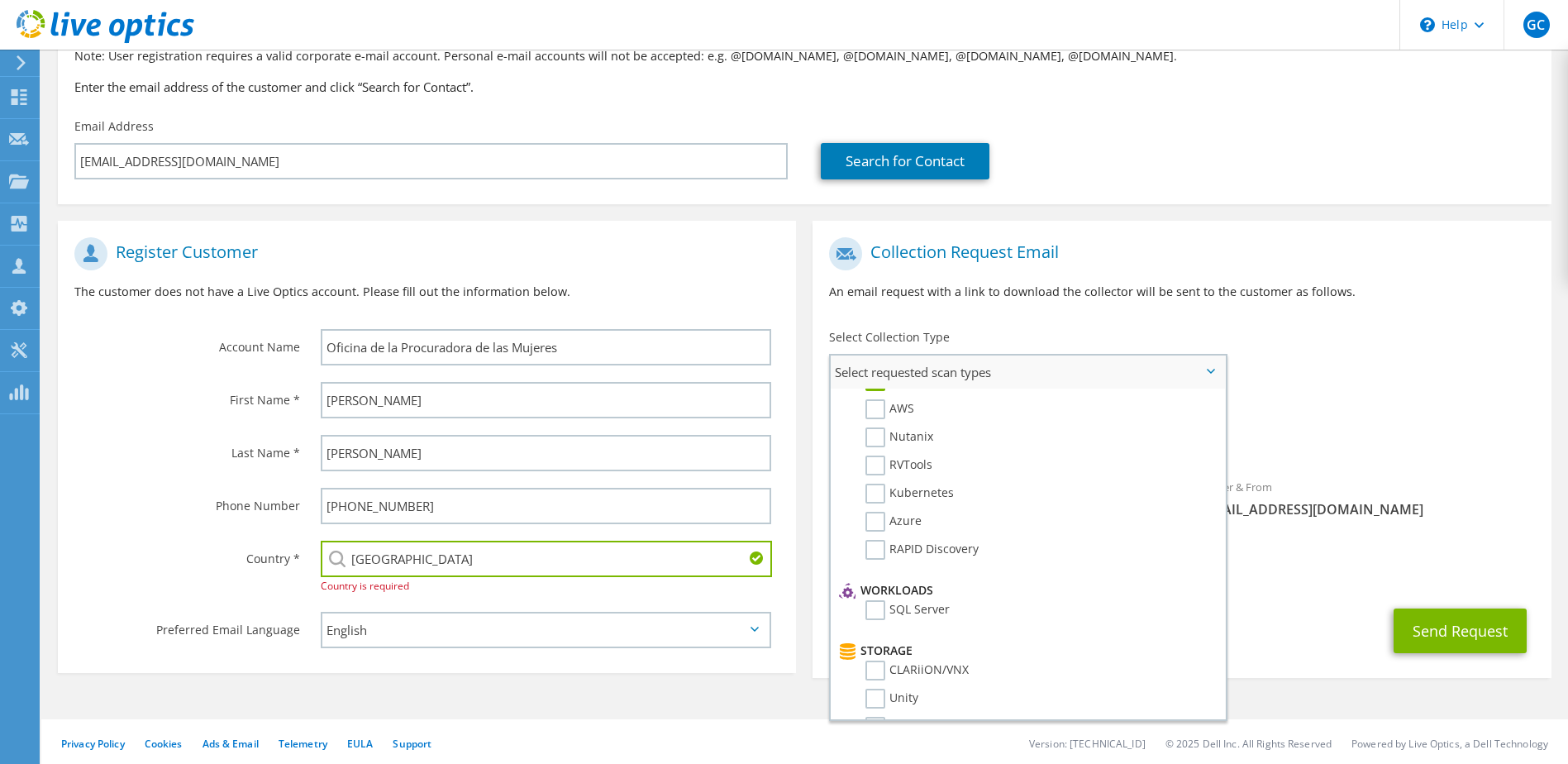
scroll to position [47, 0]
click at [481, 555] on input "United States" at bounding box center [547, 558] width 452 height 37
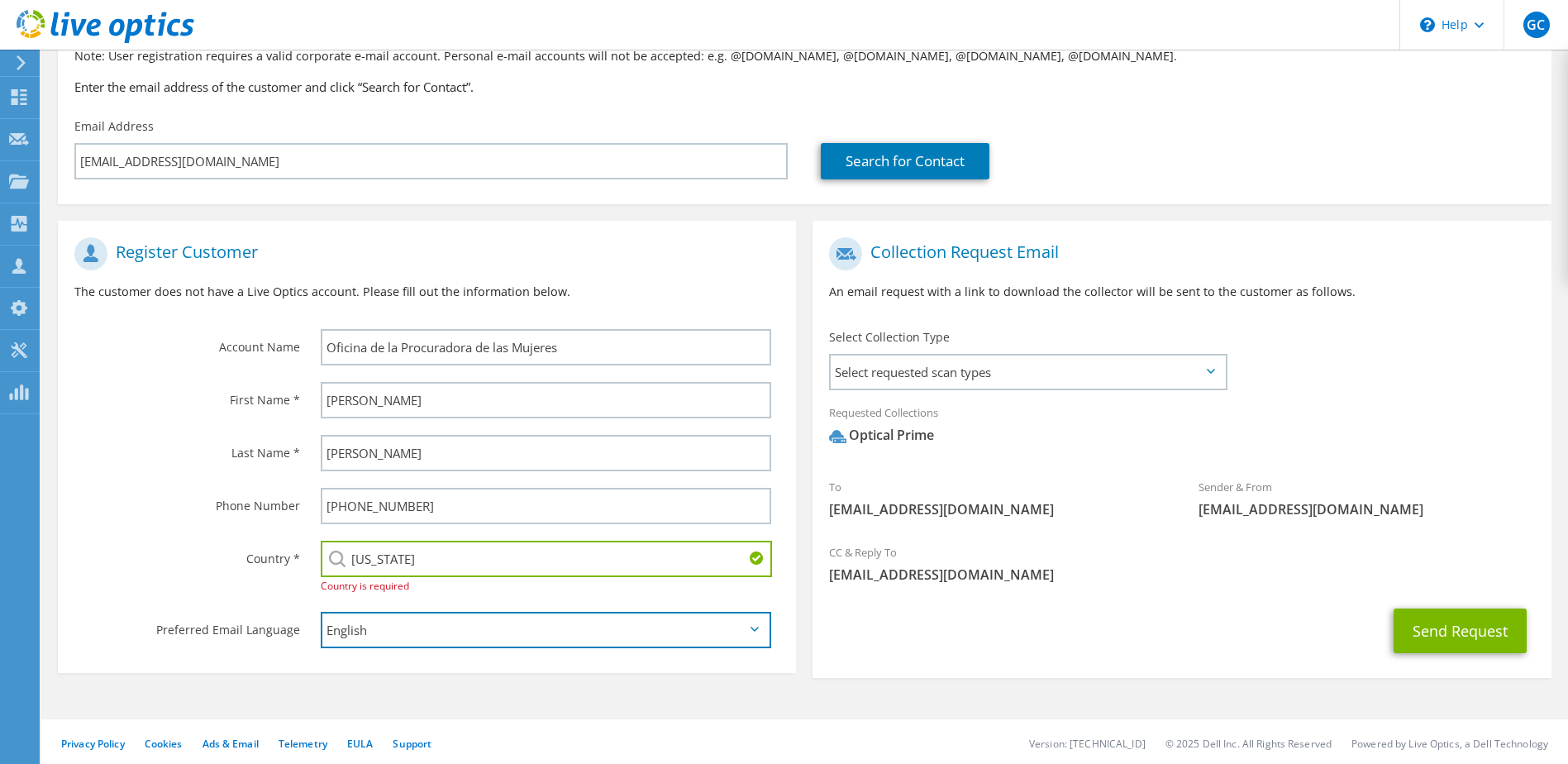
type input "[GEOGRAPHIC_DATA]"
click at [470, 557] on input "[GEOGRAPHIC_DATA]" at bounding box center [547, 558] width 452 height 37
click at [339, 562] on div "Select Andorra United Arab Emirates Afghanistan Antigua and Barbuda Anguilla Al…" at bounding box center [547, 558] width 452 height 37
click at [331, 558] on div "Select Andorra United Arab Emirates Afghanistan Antigua and Barbuda Anguilla Al…" at bounding box center [547, 558] width 452 height 37
click at [461, 564] on input "[GEOGRAPHIC_DATA]" at bounding box center [547, 558] width 452 height 37
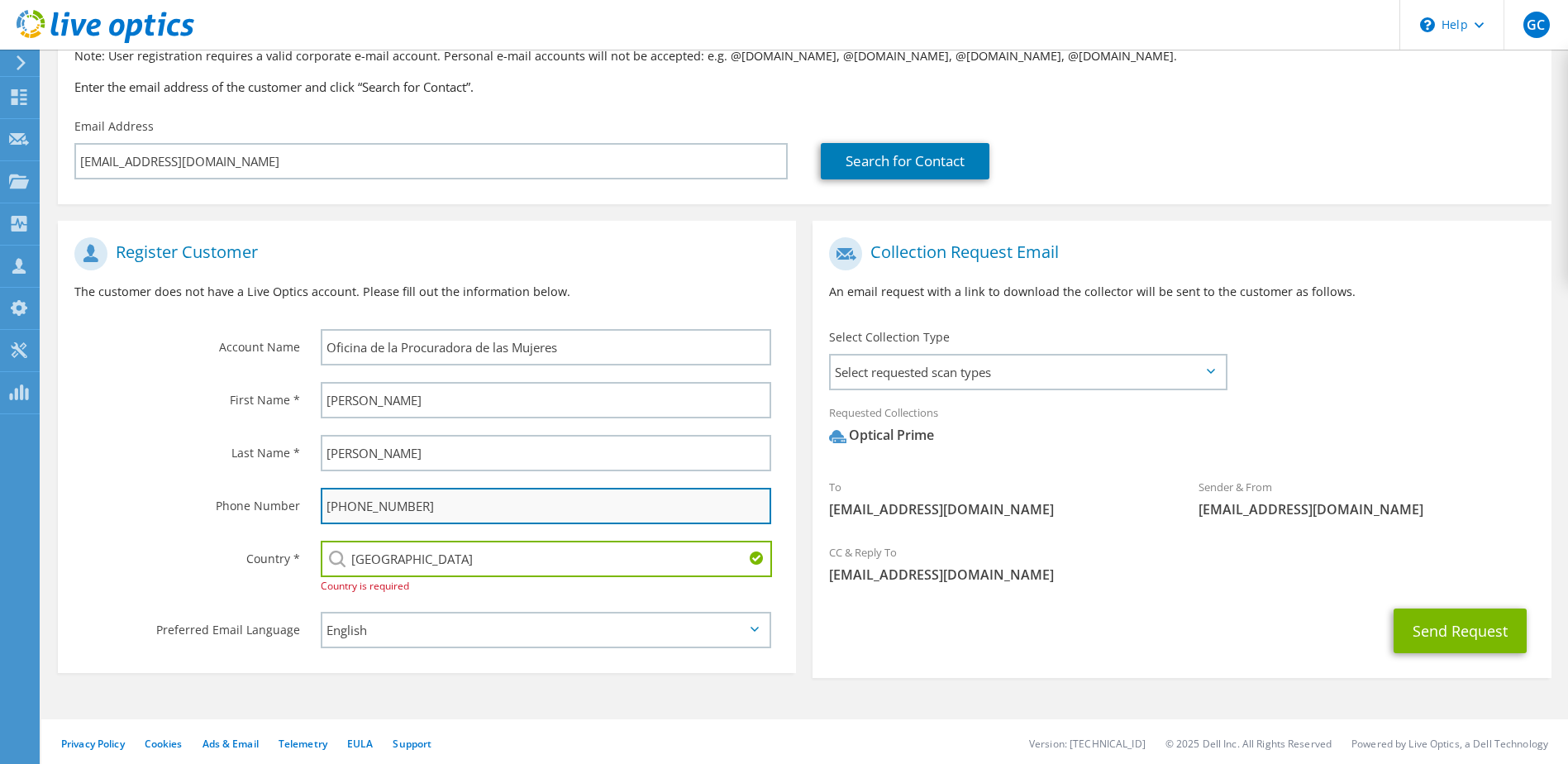
click at [488, 522] on input "(787) 721-7676" at bounding box center [547, 505] width 452 height 37
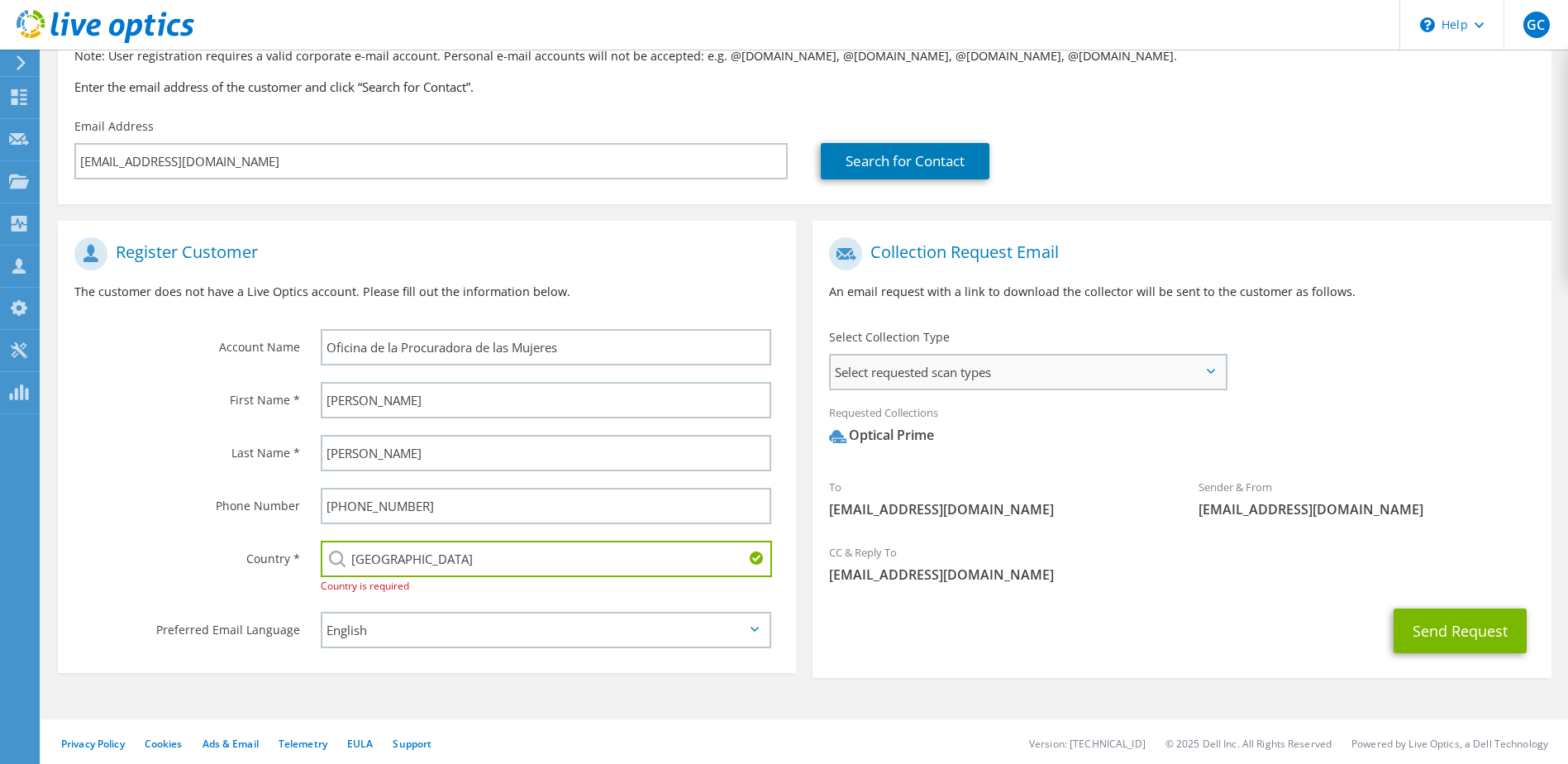
click at [1160, 386] on span "Select requested scan types" at bounding box center [1027, 372] width 393 height 33
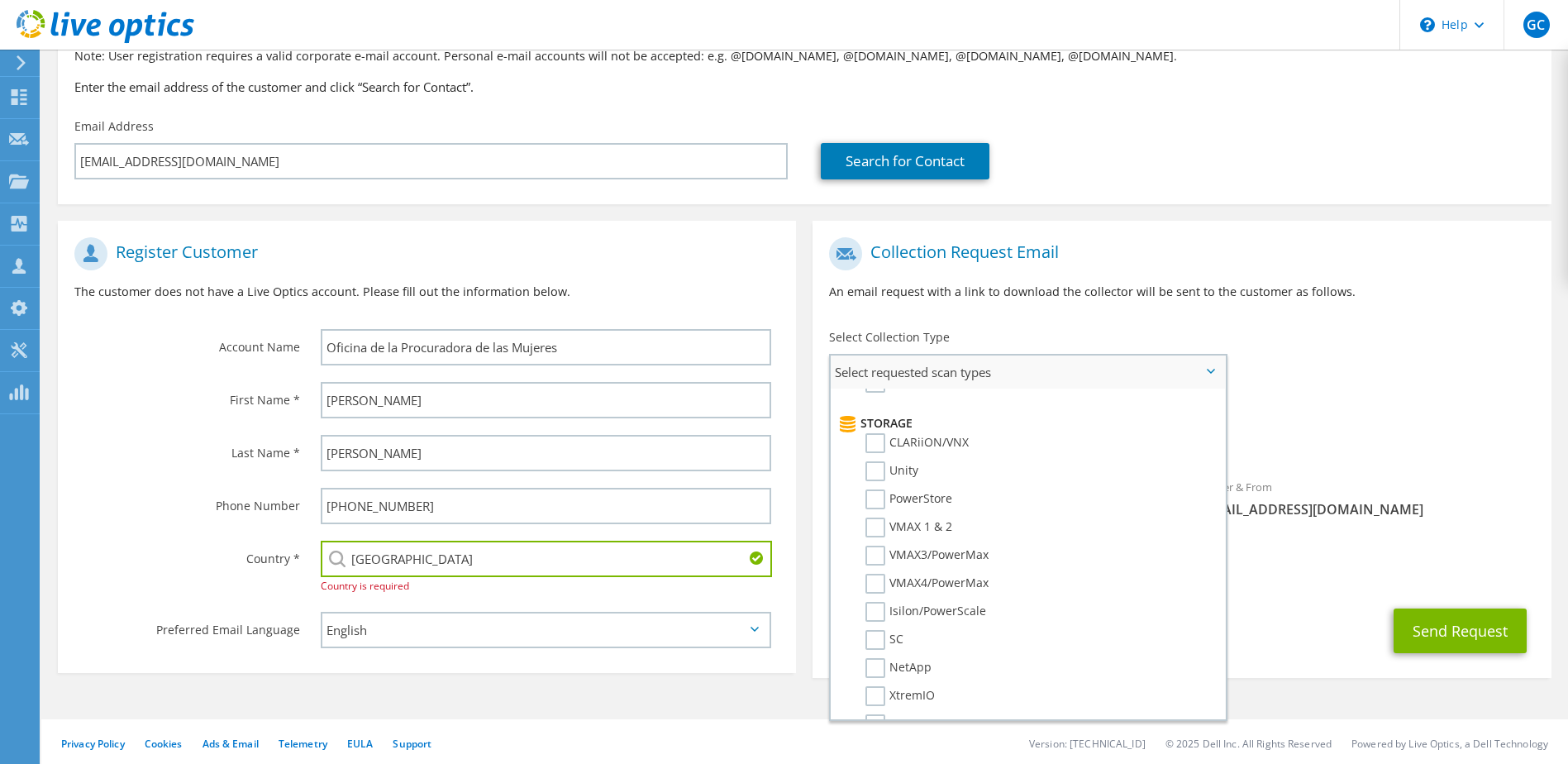
scroll to position [271, 0]
click at [873, 636] on label "SC" at bounding box center [884, 637] width 38 height 20
click at [0, 0] on input "SC" at bounding box center [0, 0] width 0 height 0
click at [1458, 440] on span "Optical Prime SC" at bounding box center [1182, 439] width 706 height 27
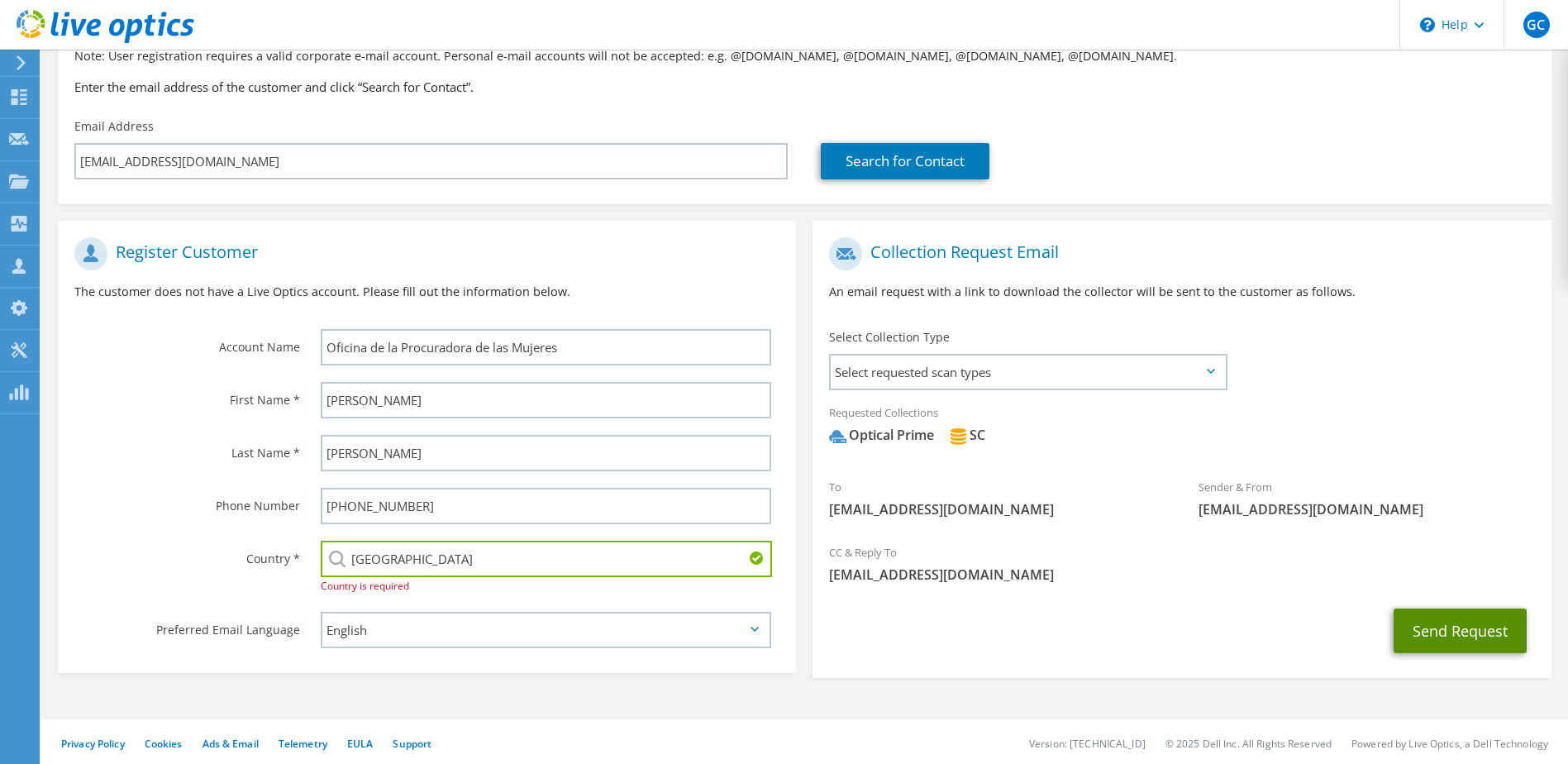
click at [1460, 628] on button "Send Request" at bounding box center [1460, 630] width 133 height 44
